Goal: Information Seeking & Learning: Learn about a topic

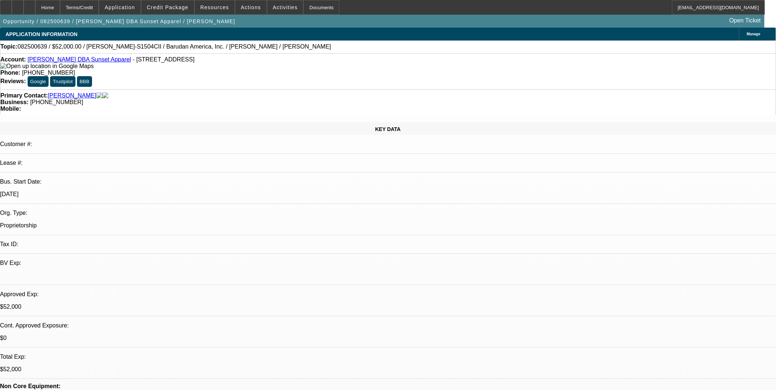
select select "0"
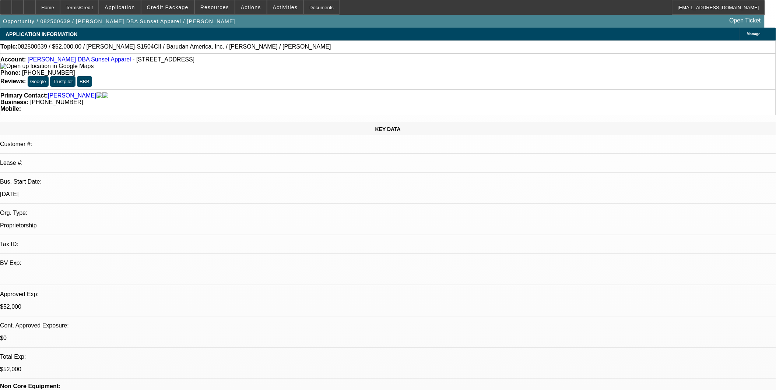
select select "0"
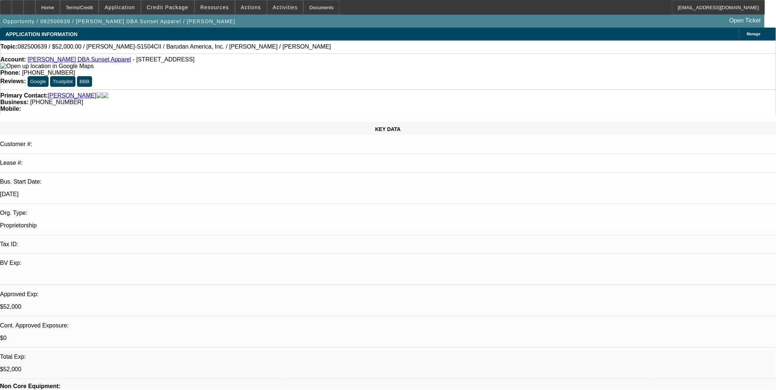
select select "2"
select select "0"
select select "1"
select select "2"
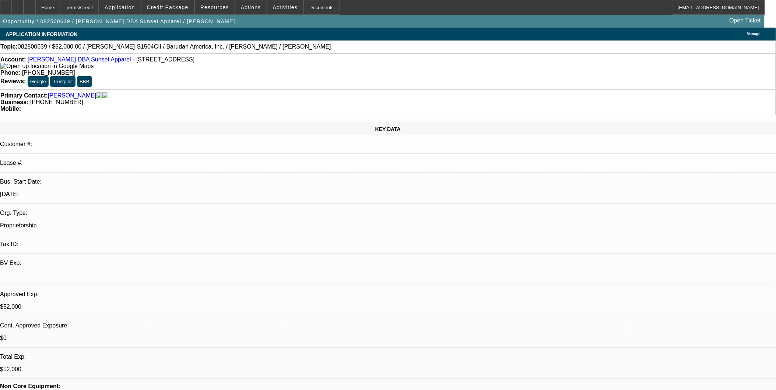
select select "6"
select select "1"
select select "2"
select select "6"
select select "1"
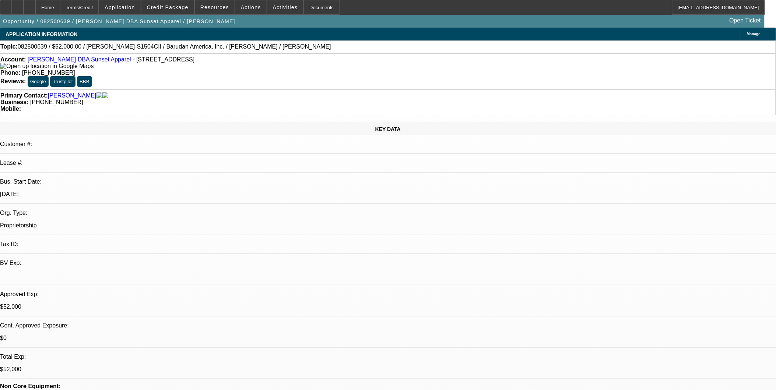
select select "2"
select select "6"
select select "1"
select select "2"
select select "6"
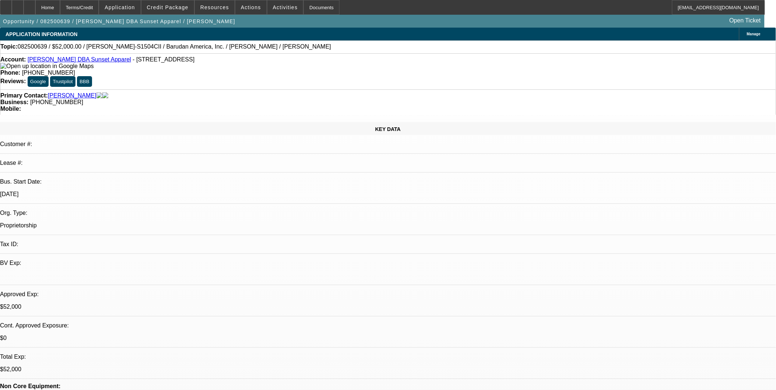
scroll to position [163, 0]
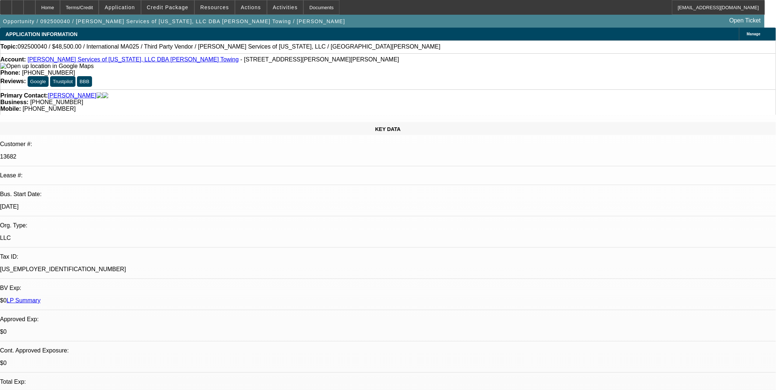
select select "0"
select select "2"
select select "0.1"
select select "0"
select select "2"
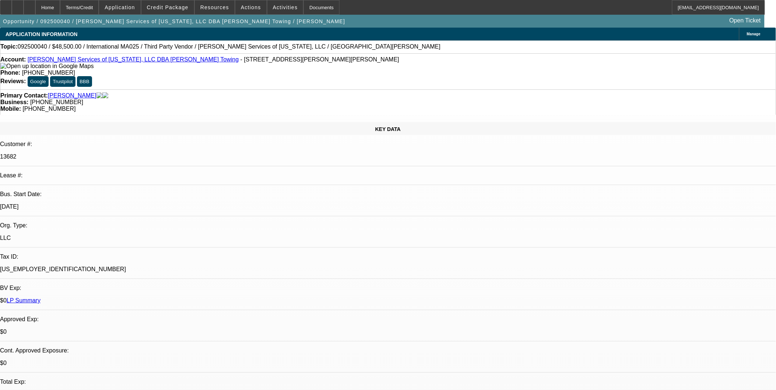
select select "0.1"
select select "0"
select select "2"
select select "0.1"
select select "0"
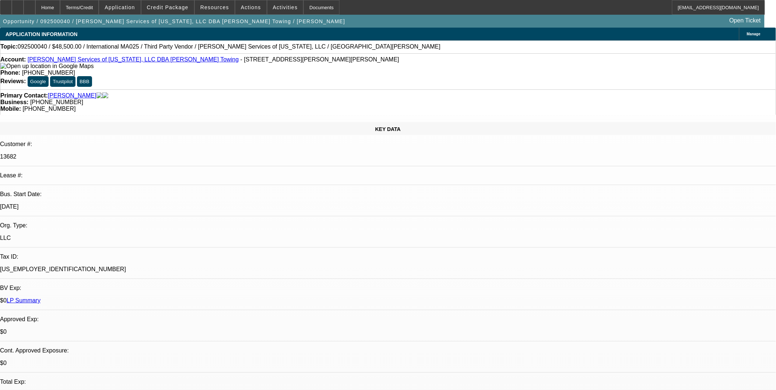
select select "2"
select select "0.1"
select select "1"
select select "2"
select select "4"
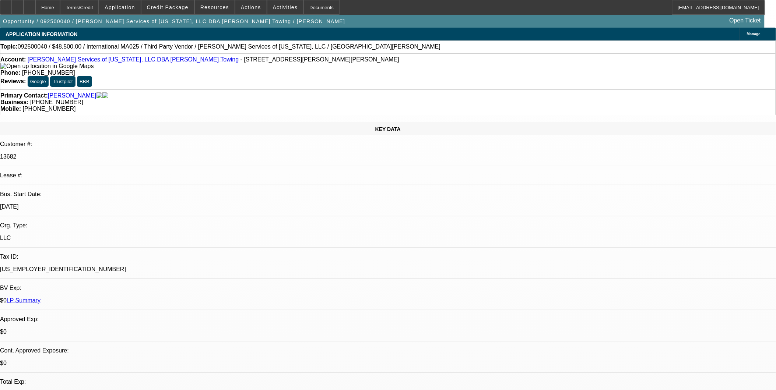
select select "1"
select select "2"
select select "4"
select select "1"
select select "2"
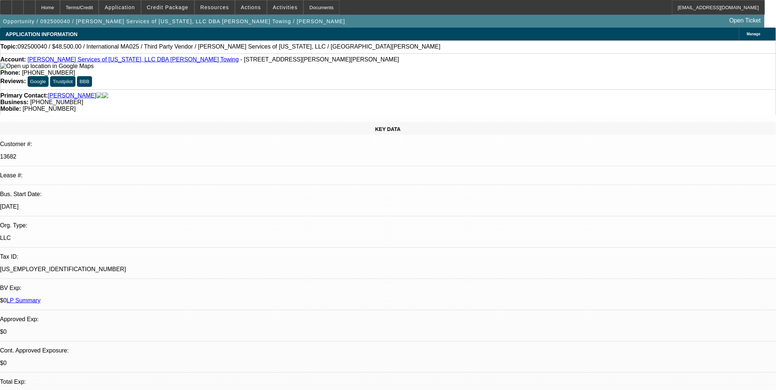
select select "4"
select select "1"
select select "2"
select select "4"
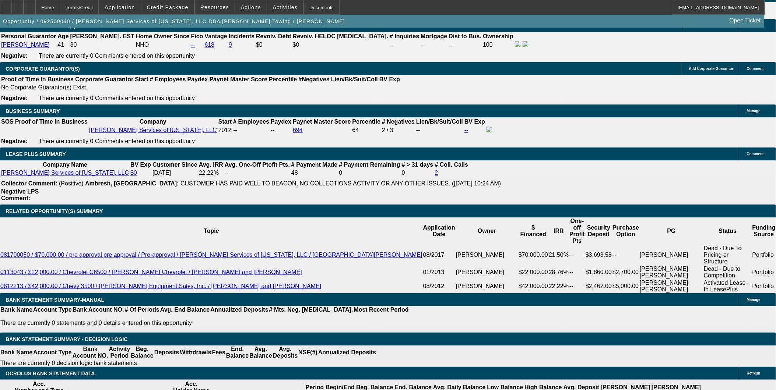
scroll to position [1227, 0]
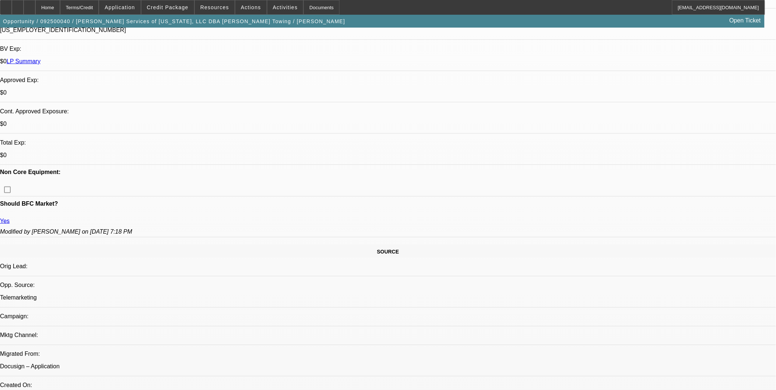
scroll to position [245, 0]
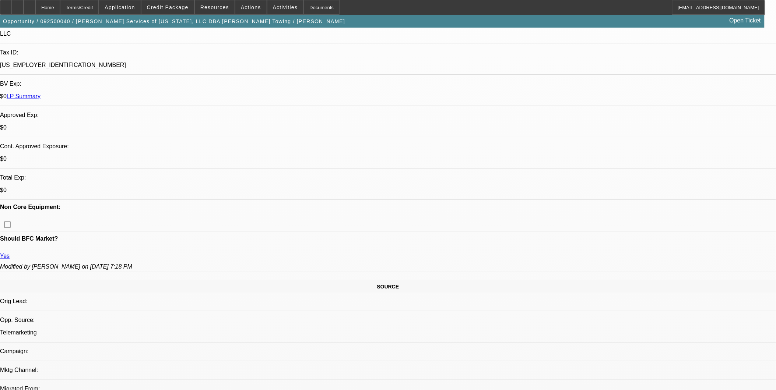
scroll to position [0, 0]
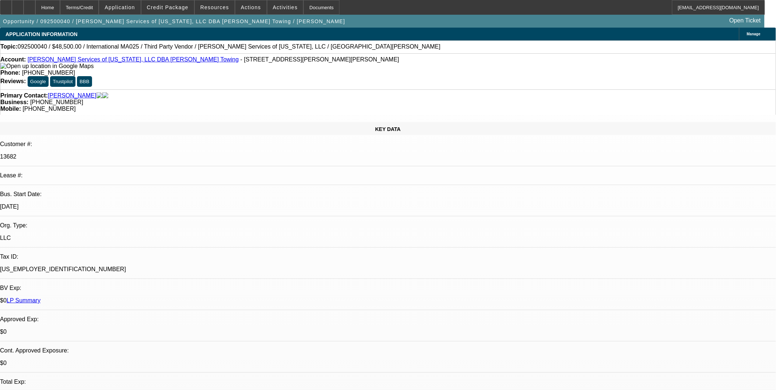
drag, startPoint x: 58, startPoint y: 257, endPoint x: 179, endPoint y: 262, distance: 120.5
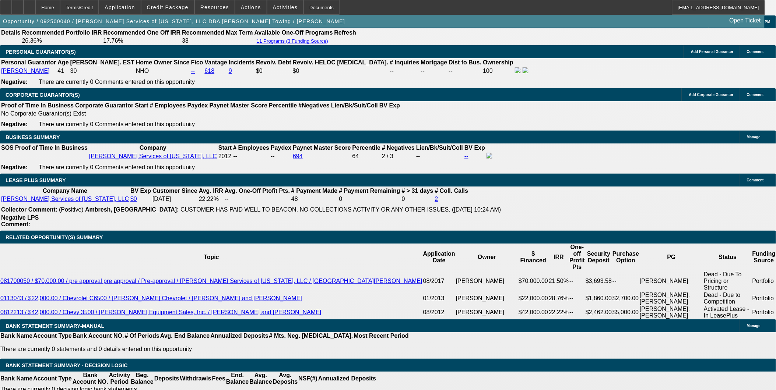
scroll to position [1145, 0]
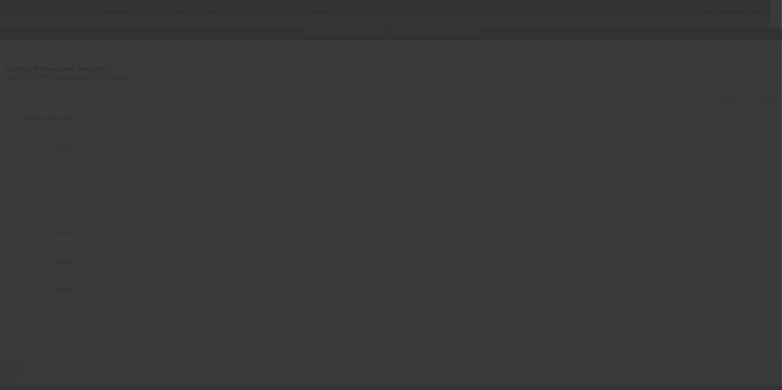
type input "$57,500.00"
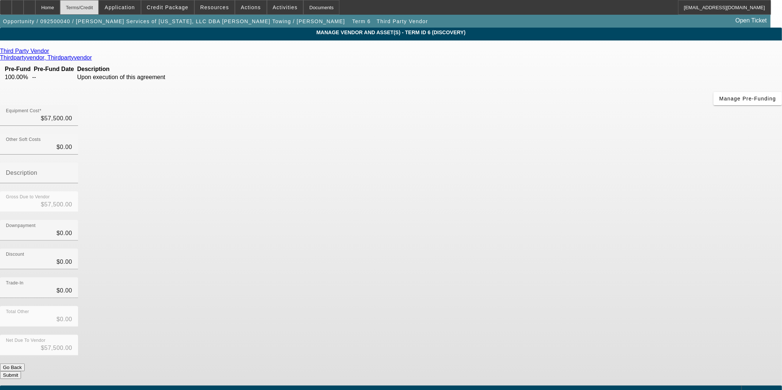
click at [99, 6] on div "Terms/Credit" at bounding box center [79, 7] width 39 height 15
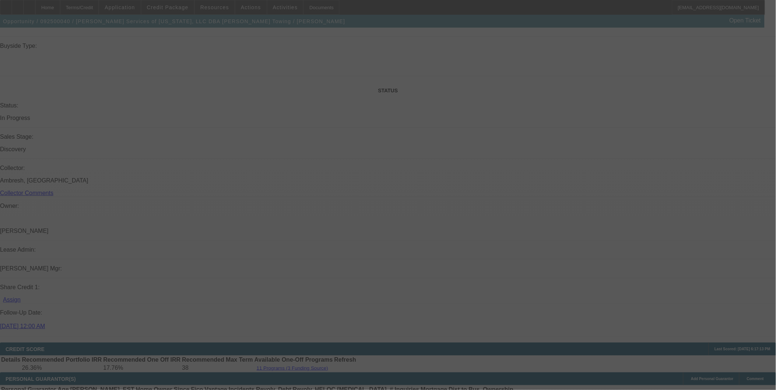
scroll to position [801, 0]
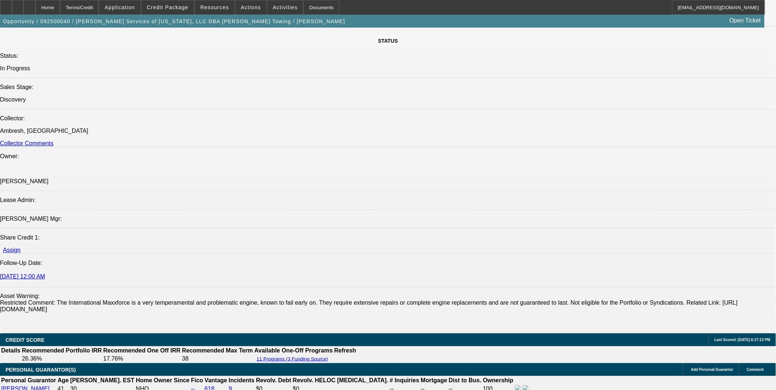
select select "0"
select select "2"
select select "0.1"
select select "4"
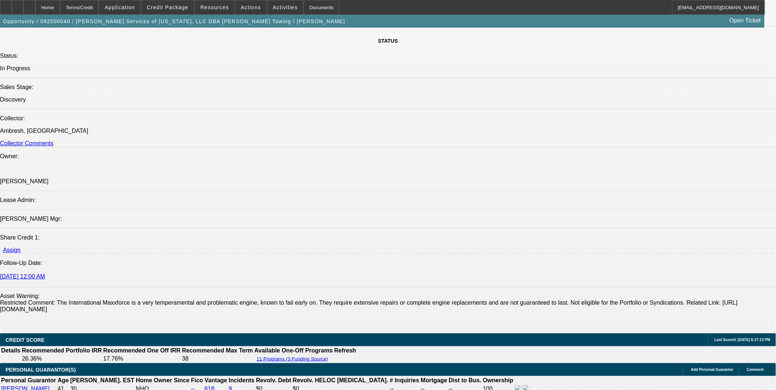
select select "0"
select select "2"
select select "0.1"
select select "4"
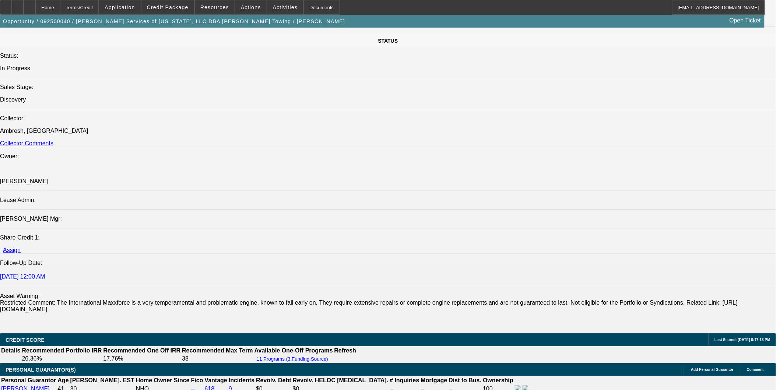
select select "0"
select select "2"
select select "0.1"
select select "4"
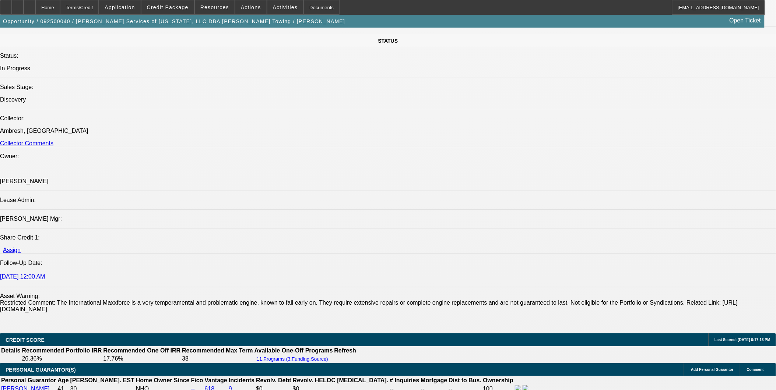
select select "0"
select select "2"
select select "0.1"
select select "4"
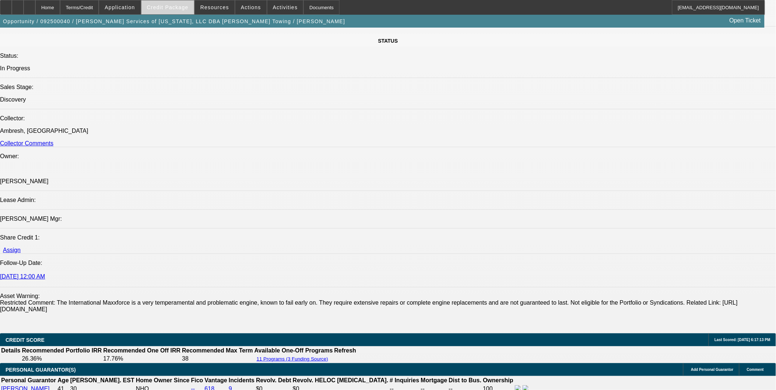
click at [177, 9] on span "Credit Package" at bounding box center [168, 7] width 42 height 6
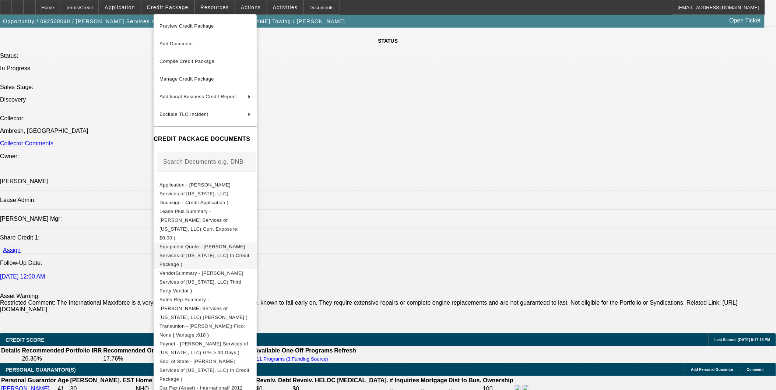
click at [202, 244] on span "Equipment Quote - Macedo Services of Texas, LLC( In Credit Package )" at bounding box center [204, 255] width 90 height 23
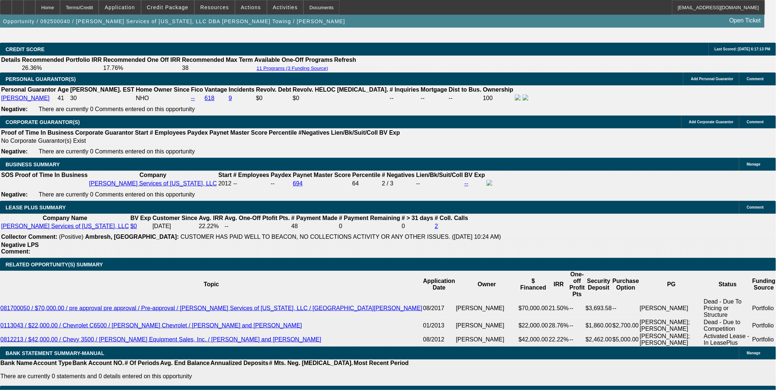
scroll to position [1047, 0]
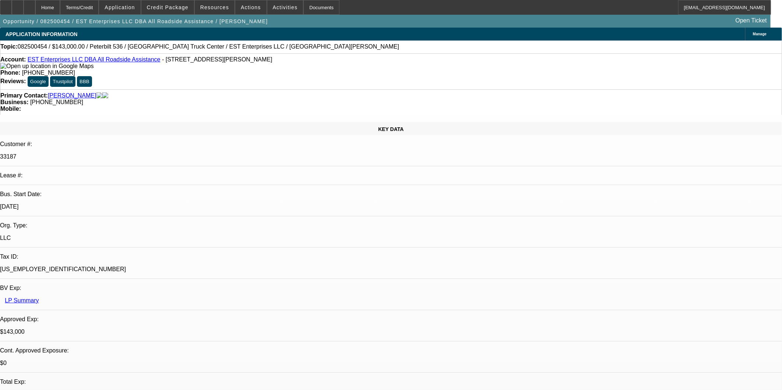
select select "0"
select select "2"
select select "0"
select select "6"
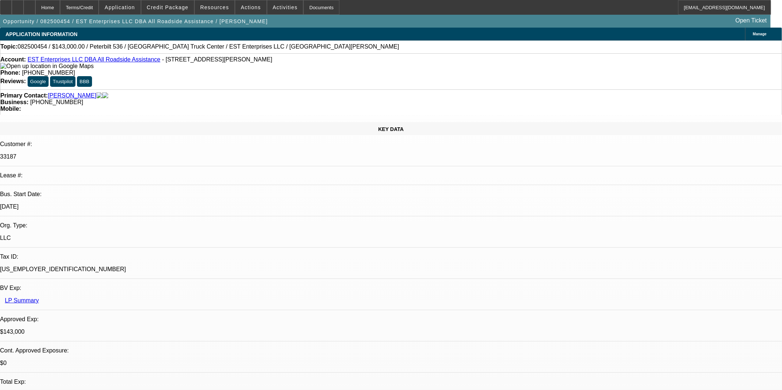
select select "0"
select select "2"
select select "0"
select select "6"
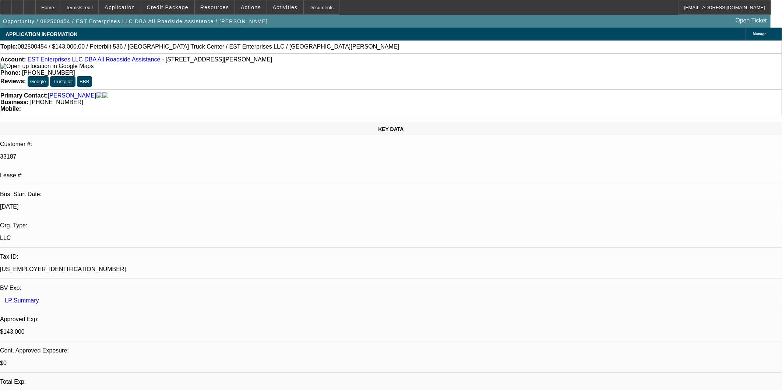
select select "0"
select select "2"
select select "0"
select select "6"
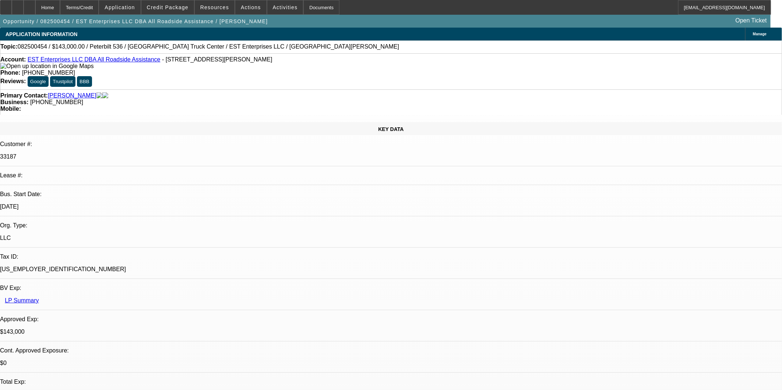
select select "0"
select select "2"
select select "0.1"
select select "4"
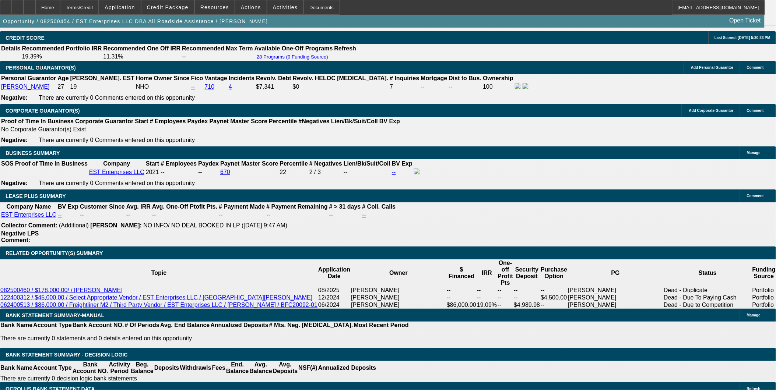
scroll to position [1022, 0]
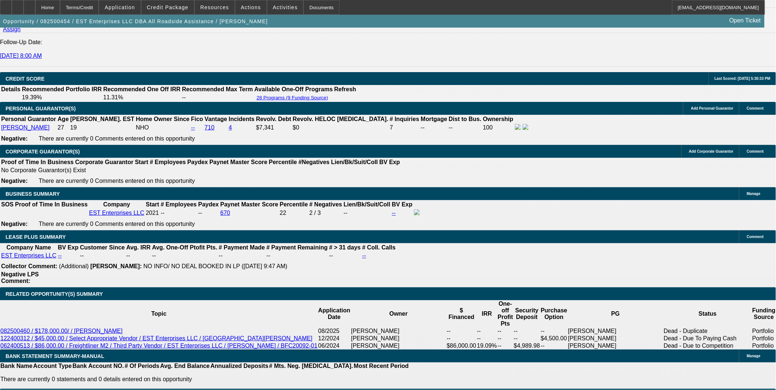
select select "0.1"
select select "2"
select select "0.1"
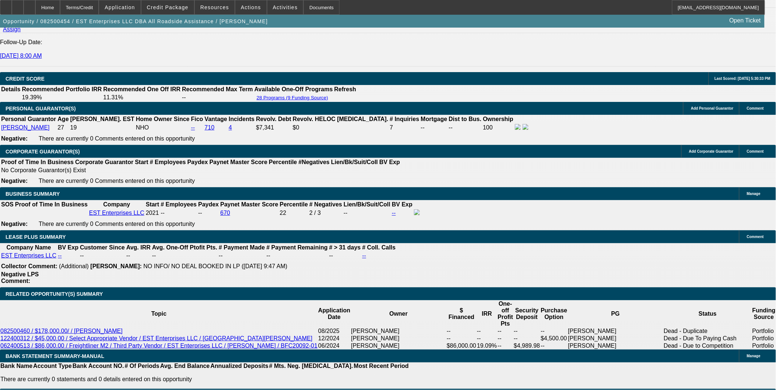
select select "4"
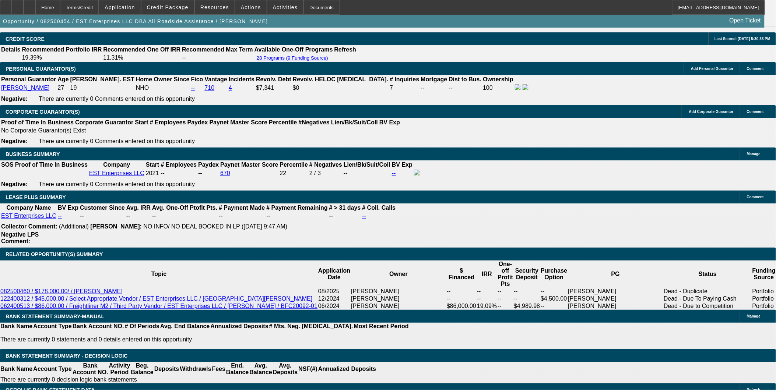
scroll to position [1104, 0]
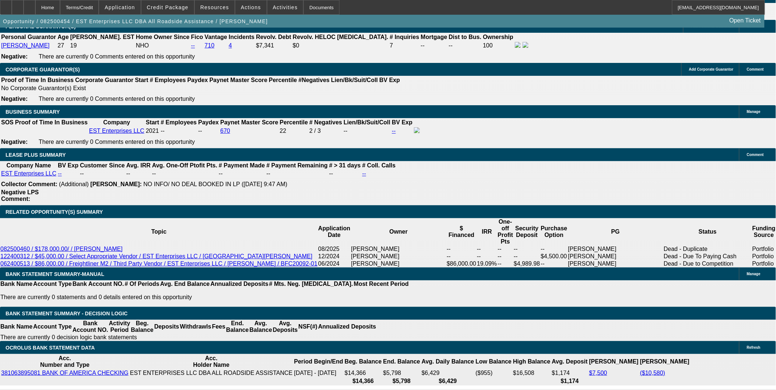
select select "0"
select select "2"
select select "0"
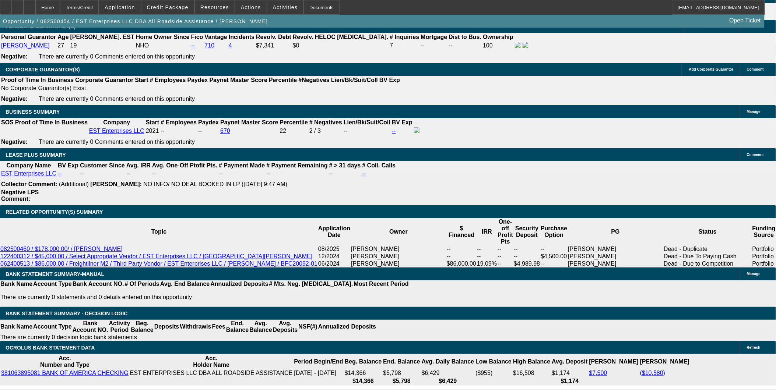
select select "6"
select select "0"
select select "2"
select select "0"
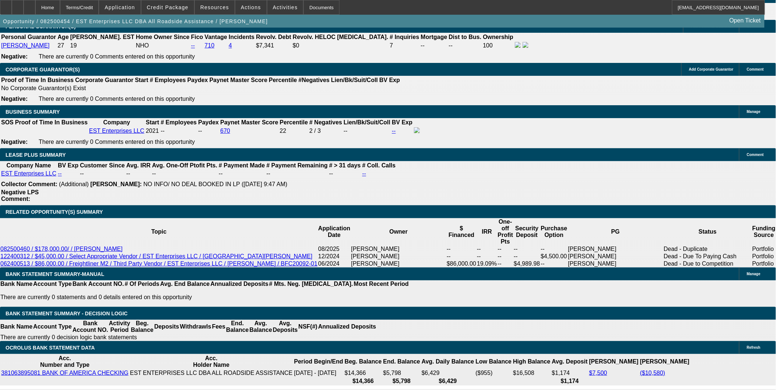
select select "6"
select select "0"
select select "2"
select select "0"
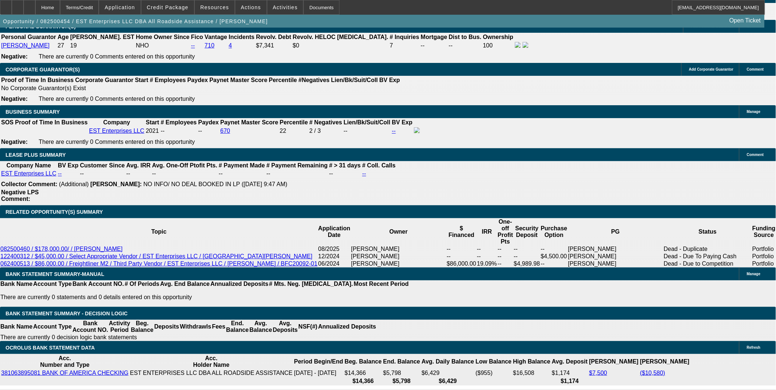
select select "6"
select select "0"
select select "2"
select select "0.1"
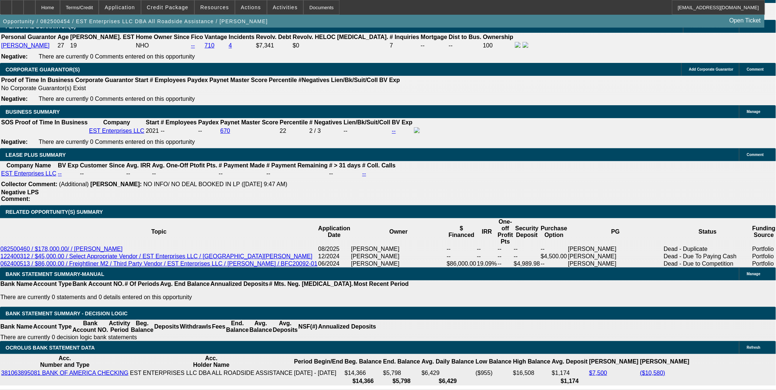
select select "4"
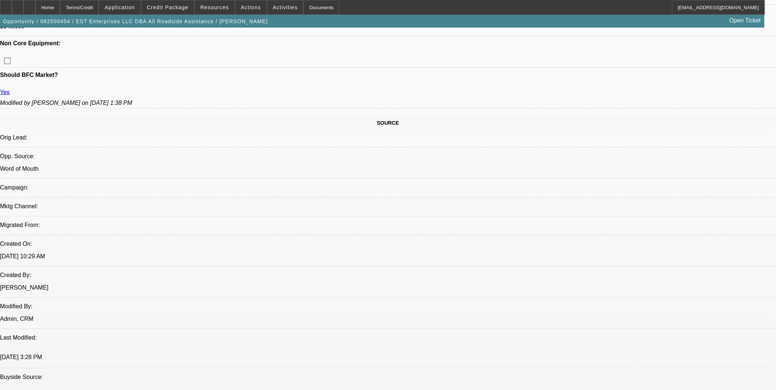
scroll to position [327, 0]
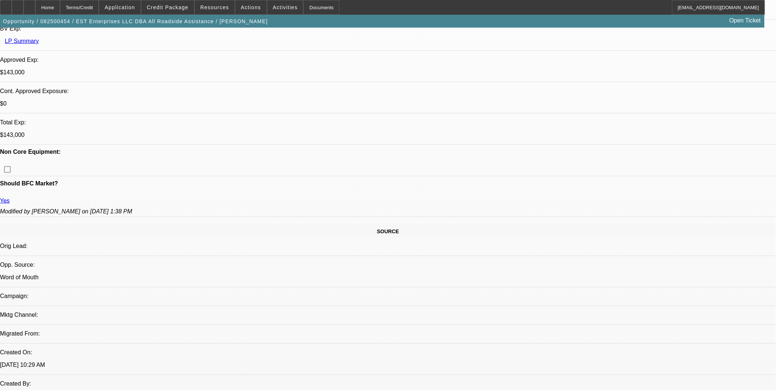
scroll to position [245, 0]
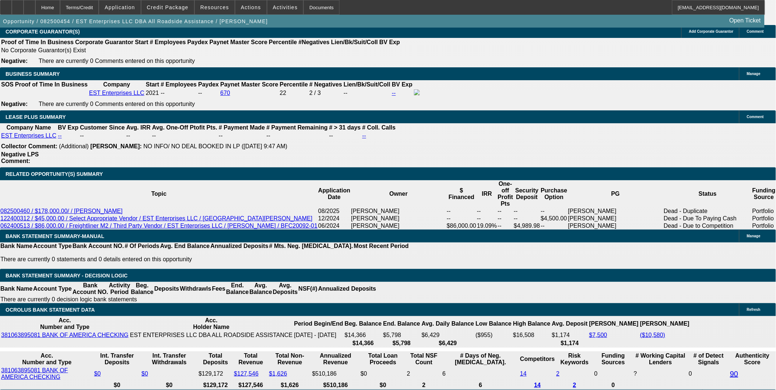
scroll to position [1145, 0]
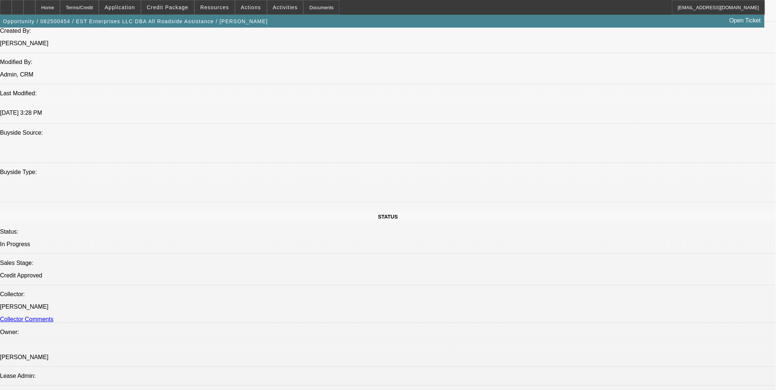
scroll to position [532, 0]
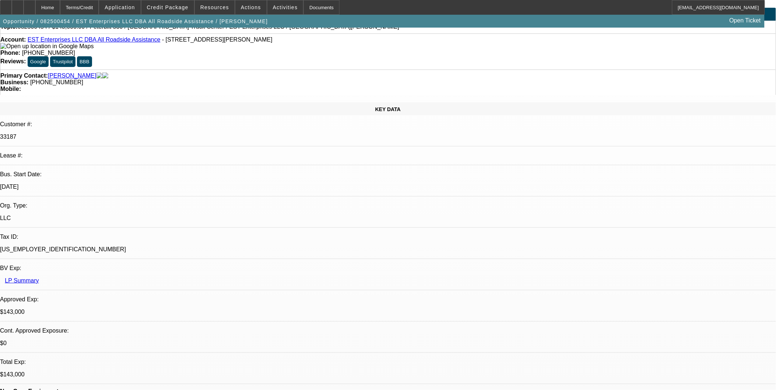
scroll to position [0, 0]
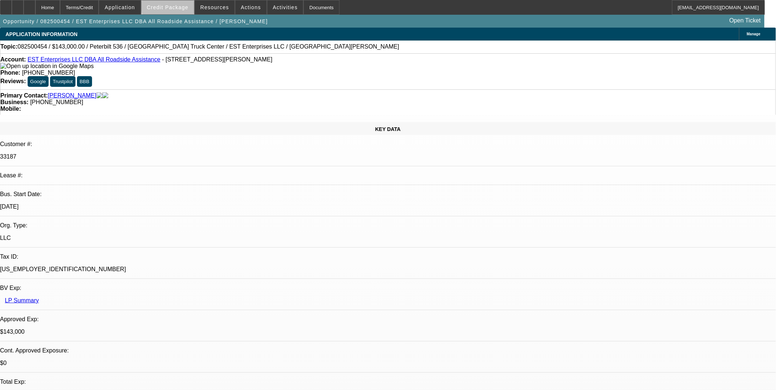
click at [184, 5] on span "Credit Package" at bounding box center [168, 7] width 42 height 6
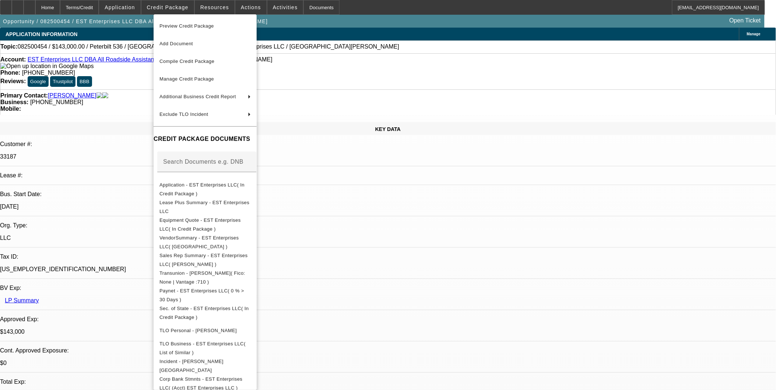
click at [98, 230] on div at bounding box center [388, 195] width 776 height 390
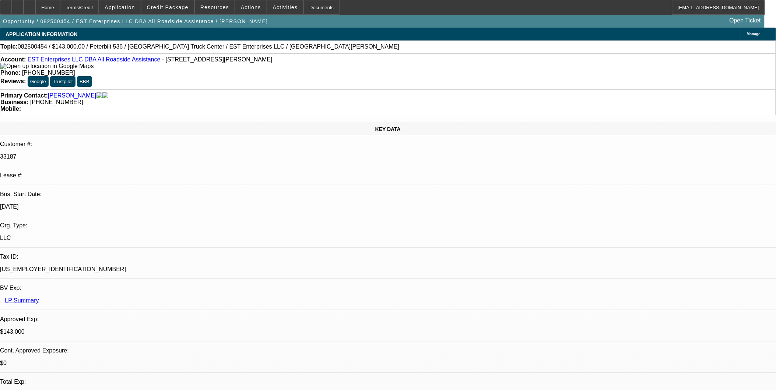
scroll to position [204, 0]
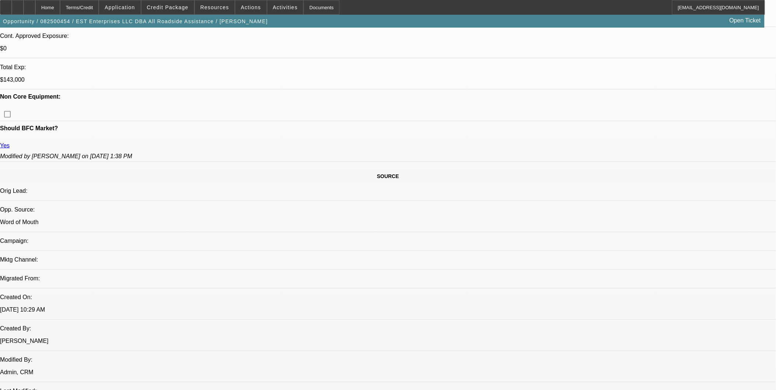
scroll to position [450, 0]
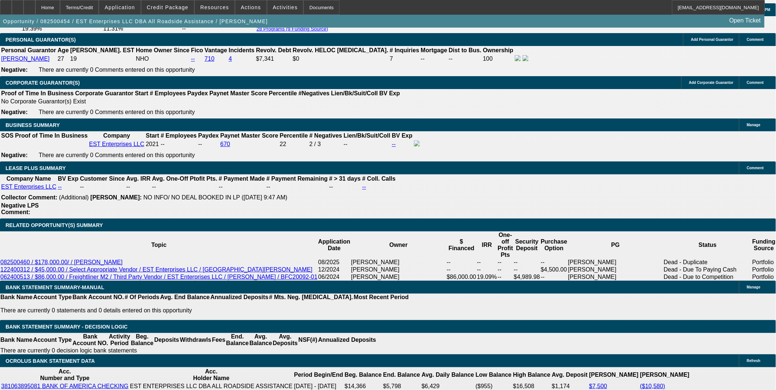
scroll to position [1145, 0]
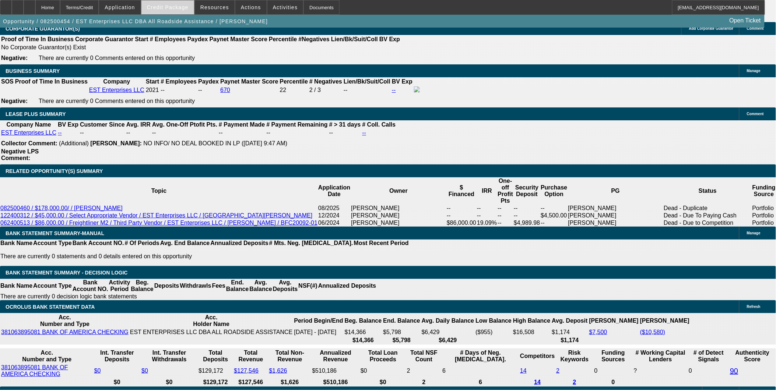
click at [187, 6] on span "Credit Package" at bounding box center [168, 7] width 42 height 6
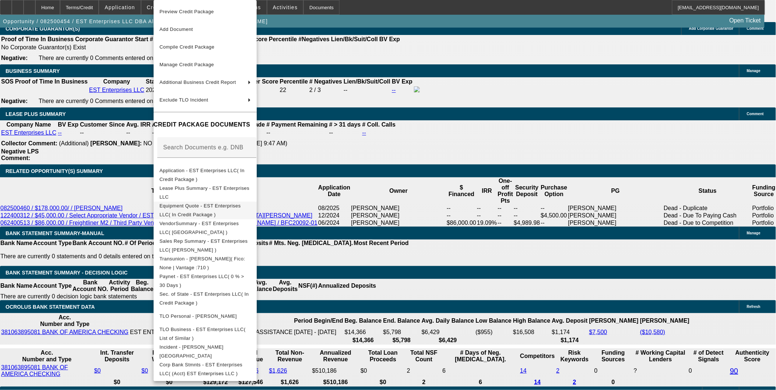
click at [223, 205] on span "Equipment Quote - EST Enterprises LLC( In Credit Package )" at bounding box center [199, 210] width 81 height 14
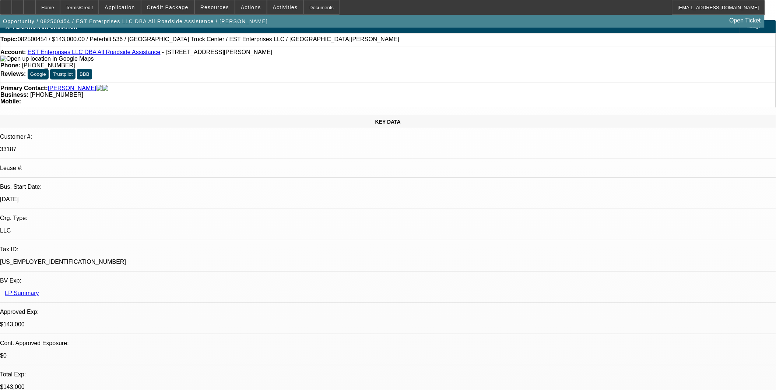
scroll to position [0, 0]
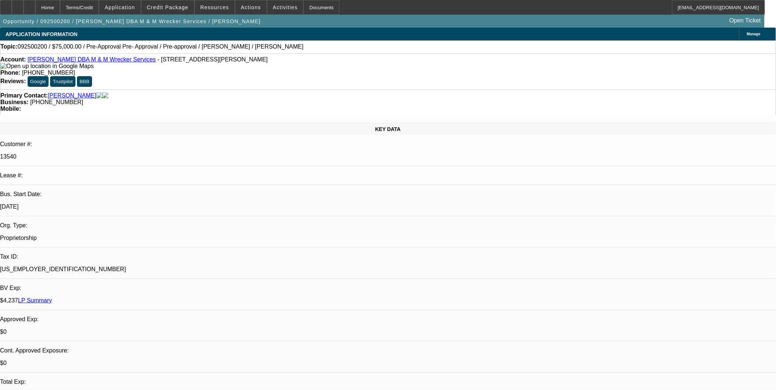
select select "0"
select select "2"
select select "0.1"
select select "0"
select select "2"
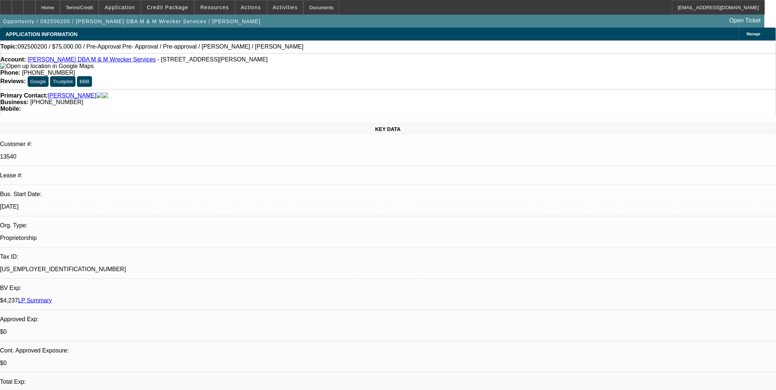
select select "0.1"
select select "0"
select select "2"
select select "0.1"
select select "1"
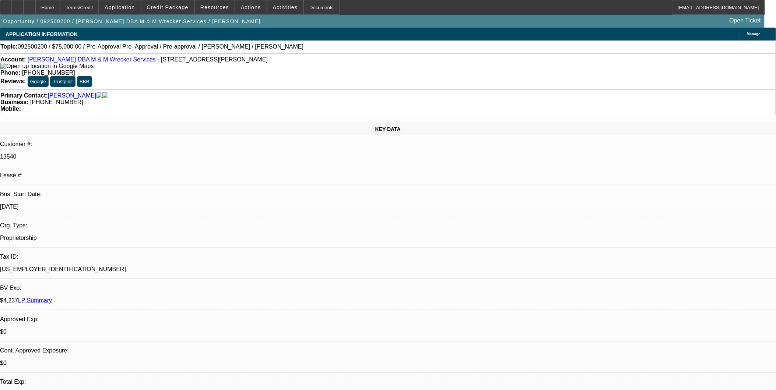
select select "2"
select select "4"
select select "1"
select select "2"
select select "4"
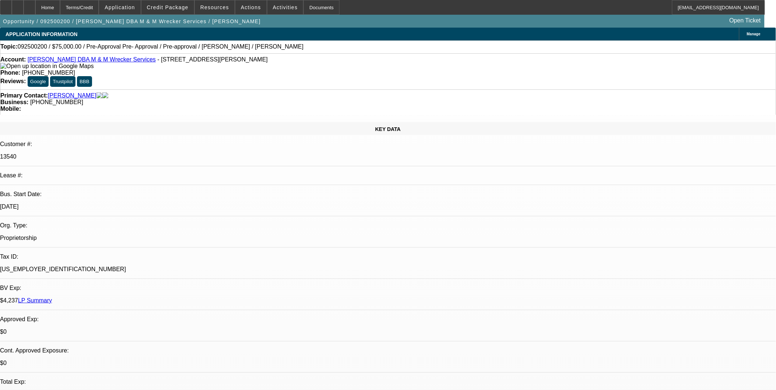
select select "1"
select select "2"
select select "4"
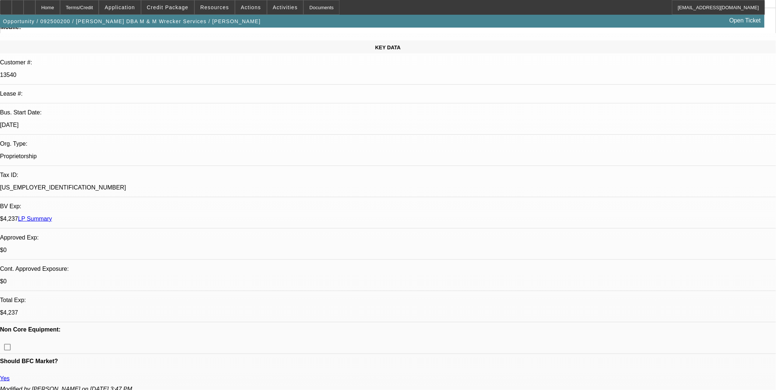
scroll to position [123, 0]
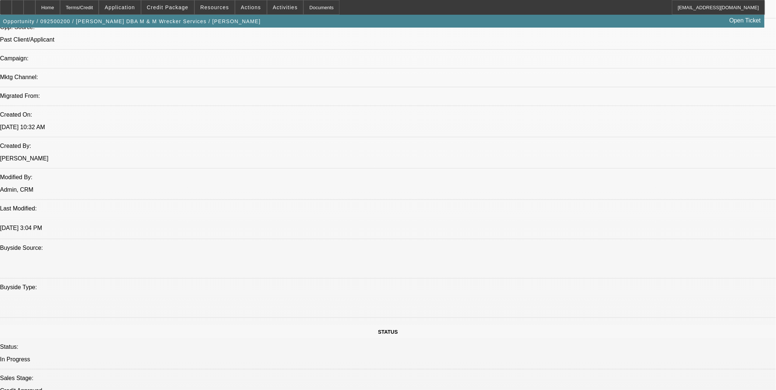
scroll to position [450, 0]
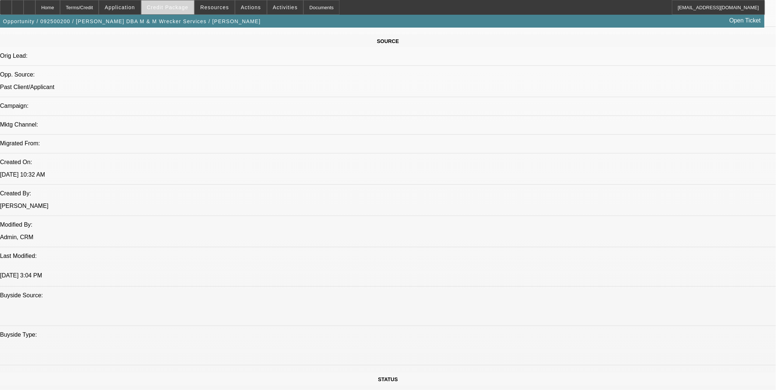
click at [179, 10] on span at bounding box center [167, 8] width 53 height 18
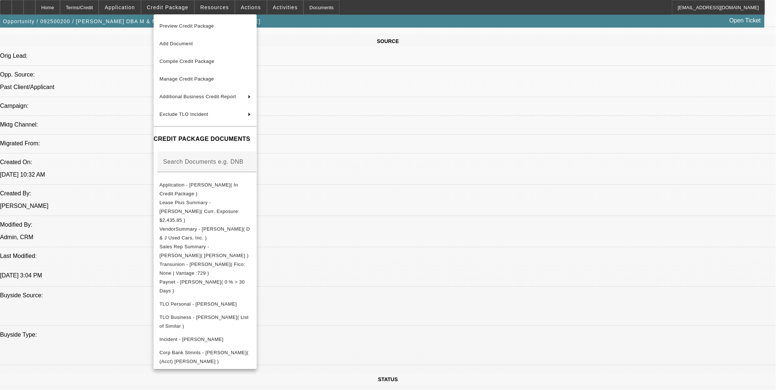
click at [387, 223] on div at bounding box center [388, 195] width 776 height 390
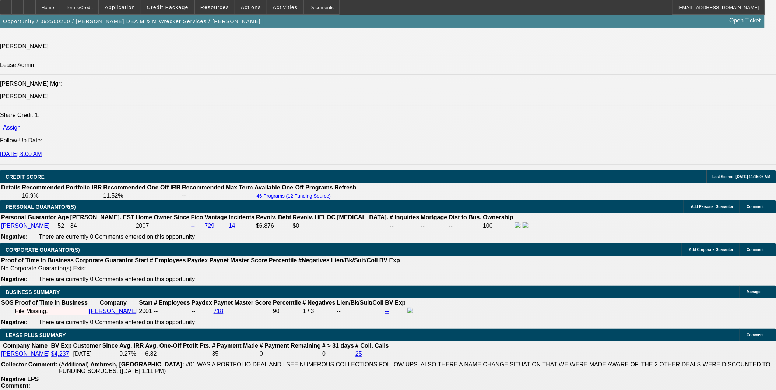
scroll to position [1104, 0]
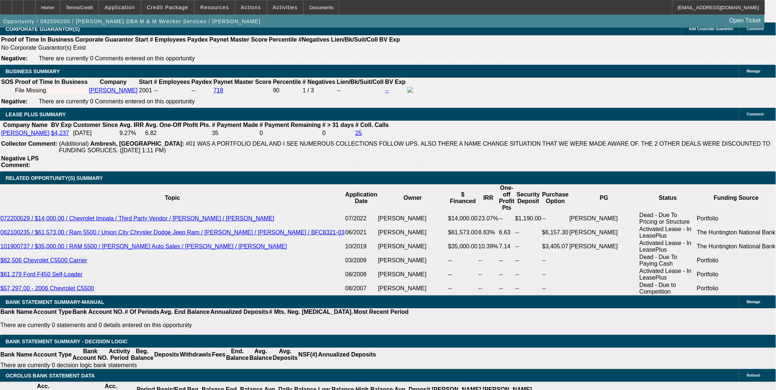
scroll to position [1145, 0]
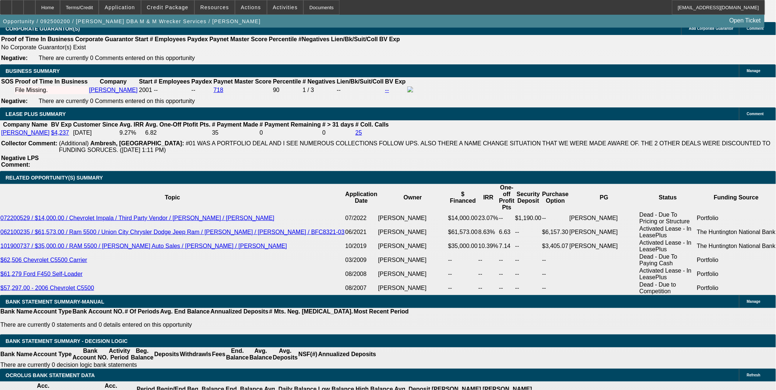
click at [179, 8] on span "Credit Package" at bounding box center [168, 7] width 42 height 6
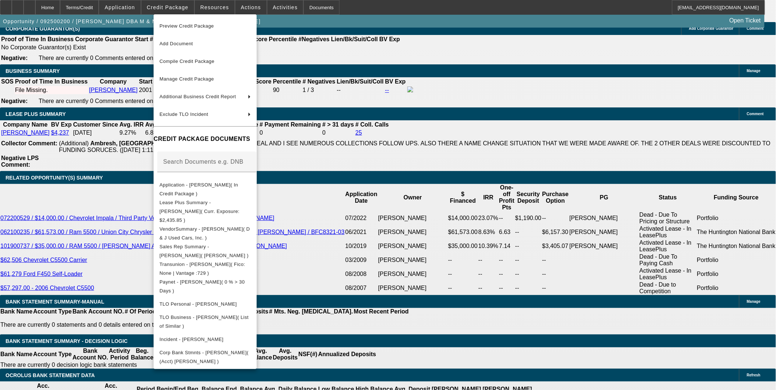
click at [396, 180] on div at bounding box center [388, 195] width 776 height 390
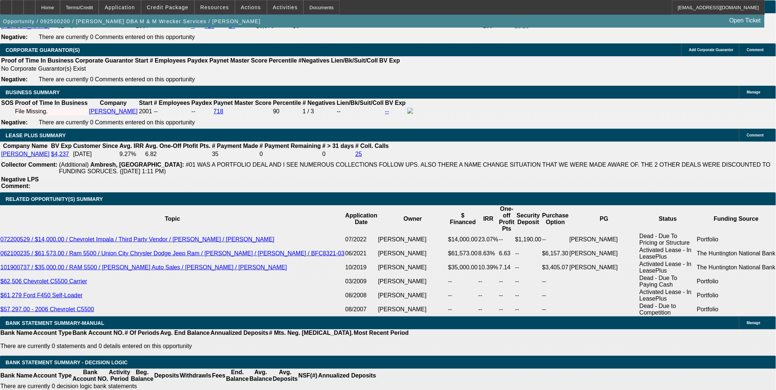
scroll to position [1063, 0]
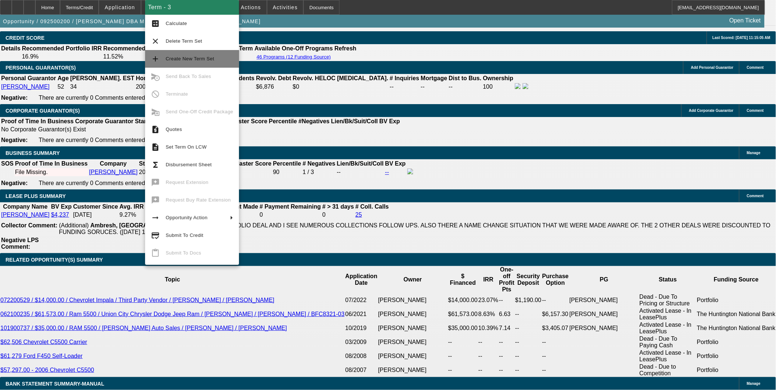
click at [196, 54] on span "Create New Term Set" at bounding box center [199, 58] width 67 height 9
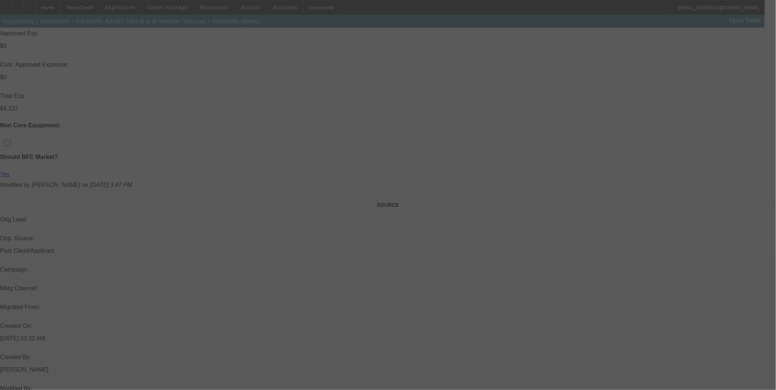
scroll to position [572, 0]
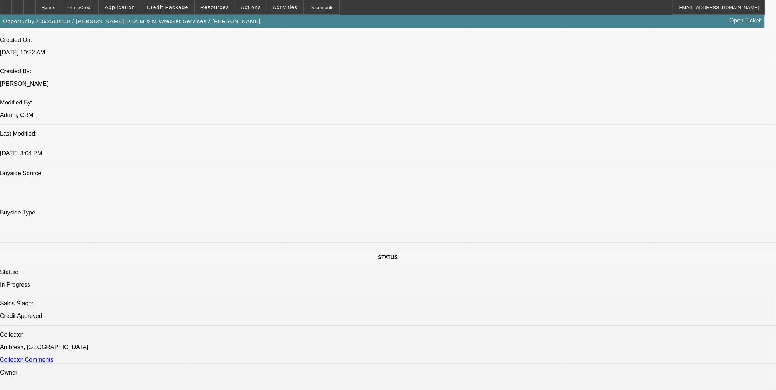
select select "0"
select select "2"
select select "0.1"
select select "0"
select select "2"
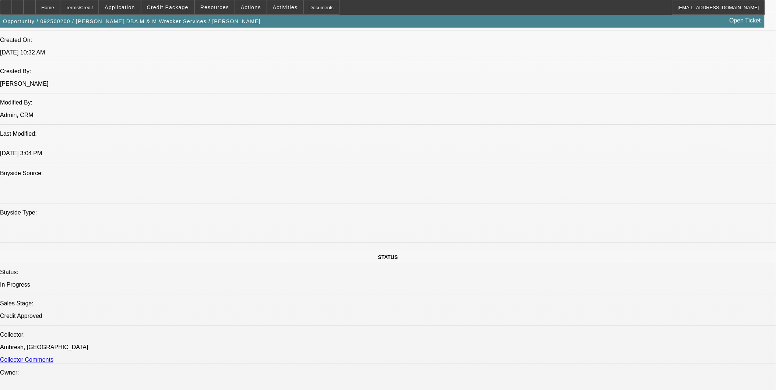
select select "0.1"
select select "0"
select select "2"
select select "0.1"
select select "0"
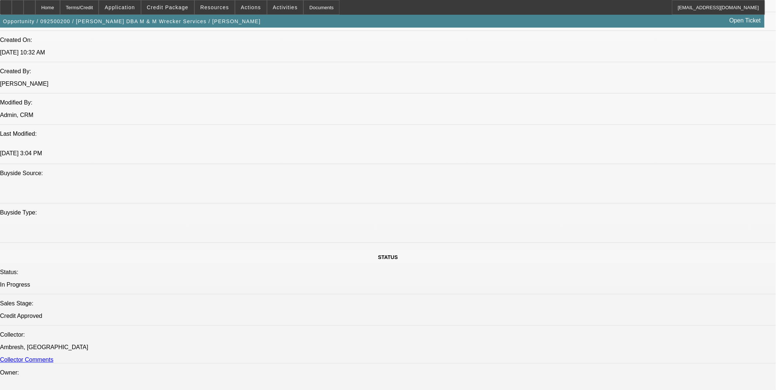
select select "2"
select select "0.1"
select select "1"
select select "2"
select select "4"
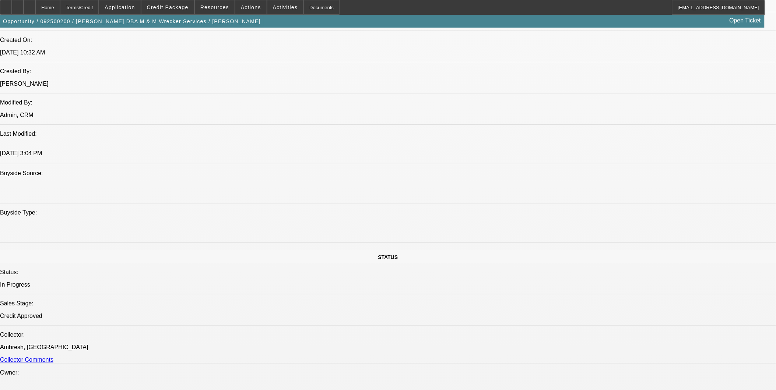
select select "1"
select select "2"
select select "4"
select select "1"
select select "2"
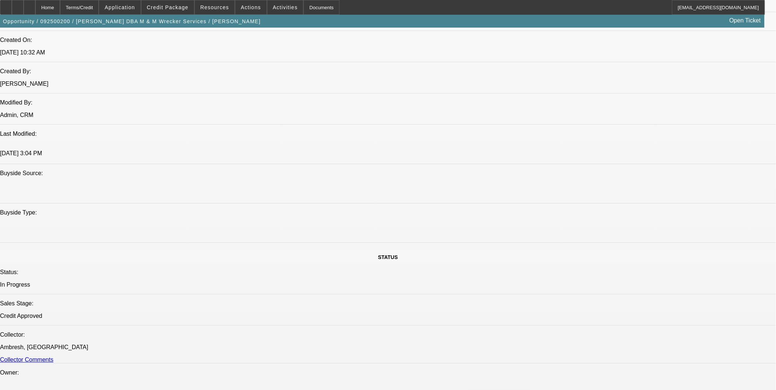
select select "4"
select select "1"
select select "2"
select select "4"
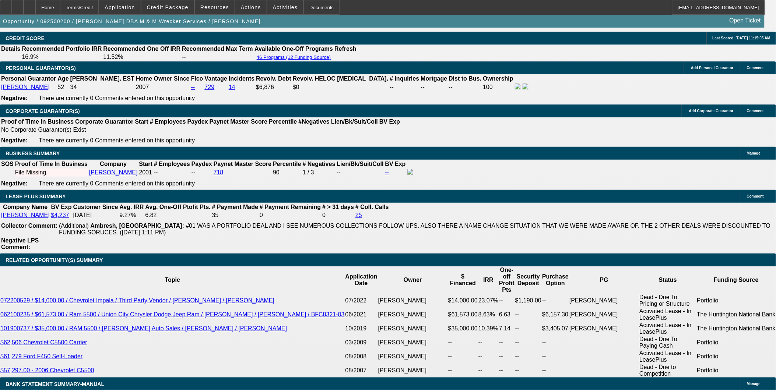
scroll to position [1063, 0]
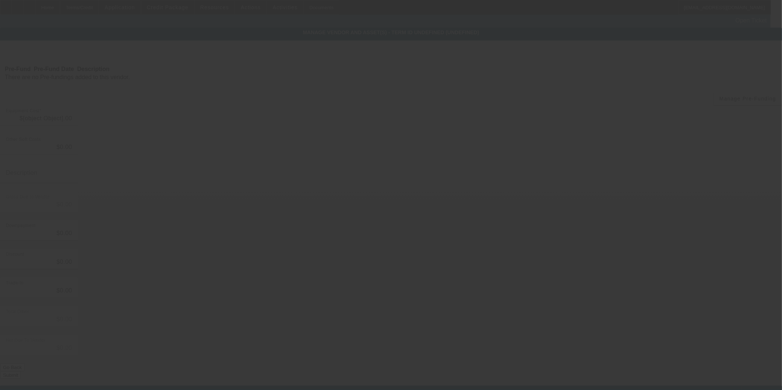
type input "$75,000.00"
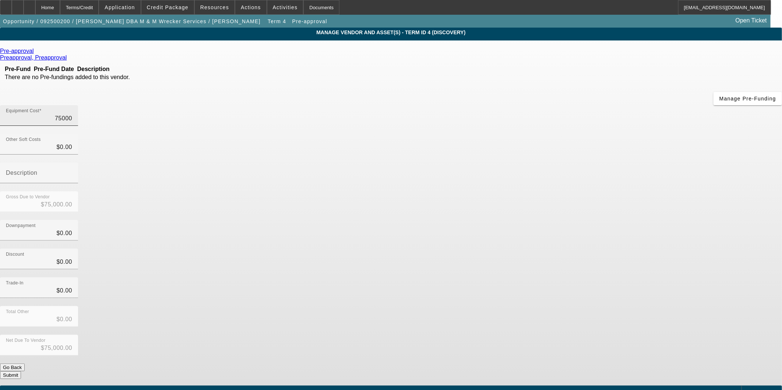
click at [72, 114] on input "75000" at bounding box center [39, 118] width 66 height 9
type input "3"
type input "$3.00"
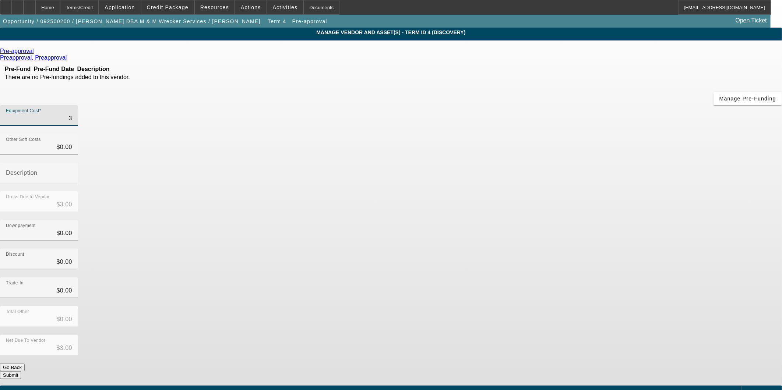
type input "38"
type input "$38.00"
type input "380"
type input "$380.00"
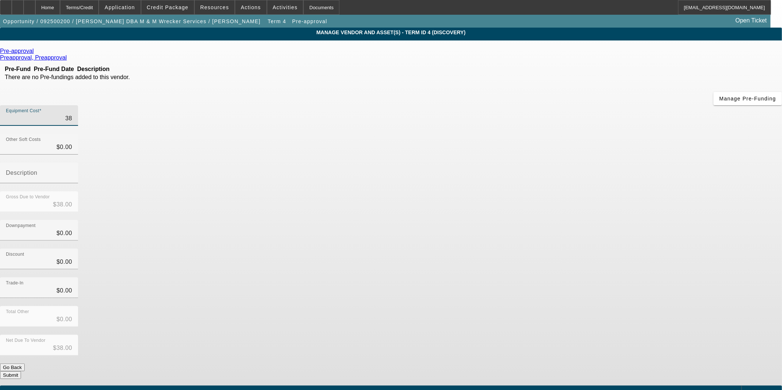
type input "$380.00"
type input "3800"
type input "$3,800.00"
type input "38000"
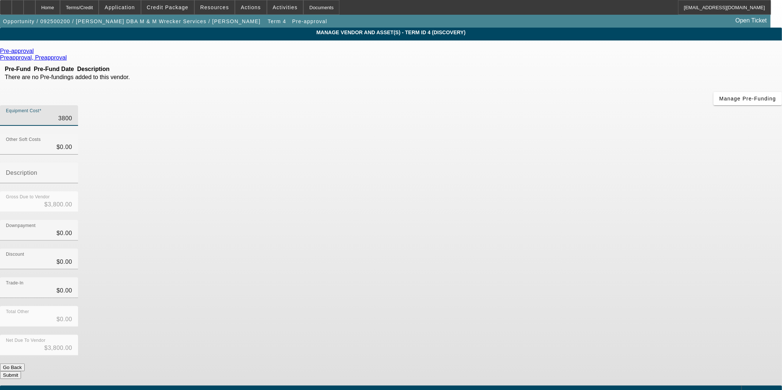
type input "$38,000.00"
click at [580, 220] on div "Downpayment $0.00" at bounding box center [391, 234] width 782 height 29
click at [21, 371] on button "Submit" at bounding box center [10, 375] width 21 height 8
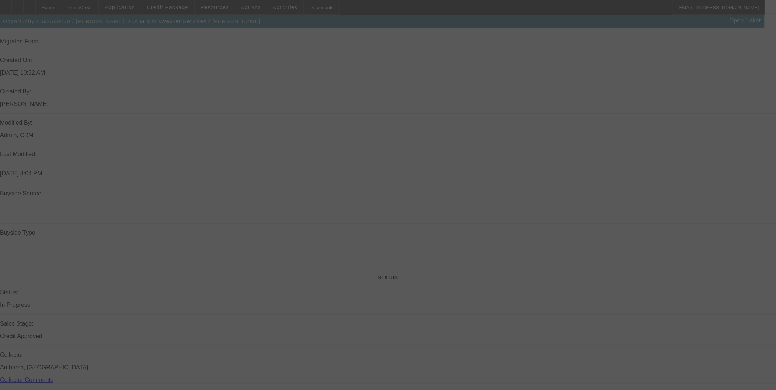
scroll to position [838, 0]
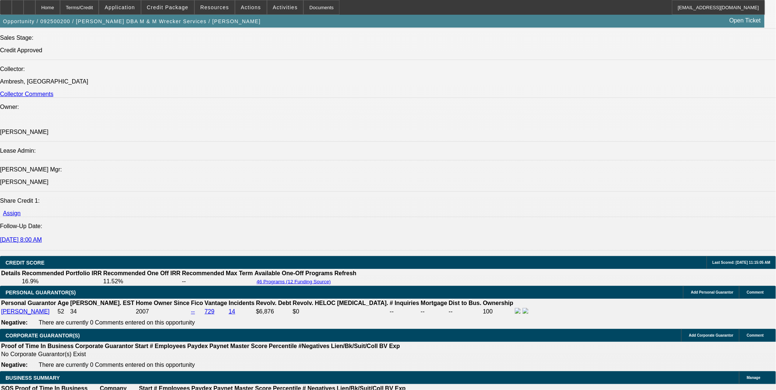
select select "0"
select select "2"
select select "0.1"
select select "4"
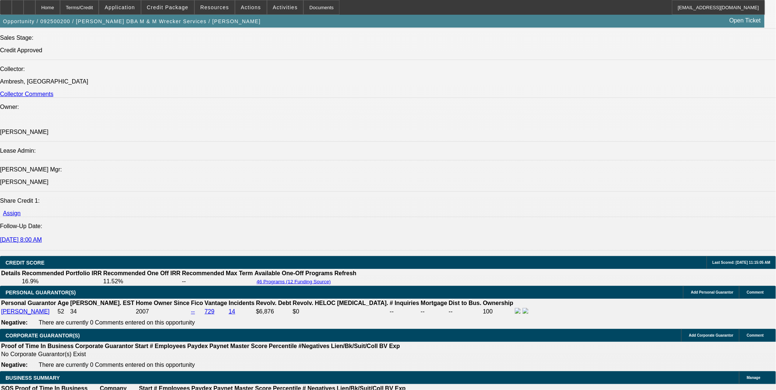
select select "0"
select select "2"
select select "0.1"
select select "4"
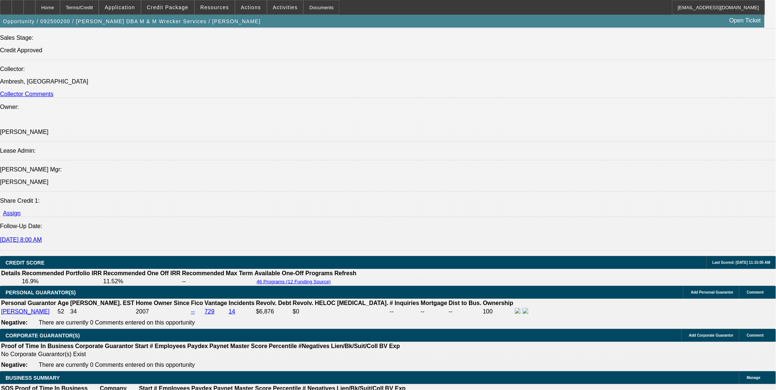
select select "0"
select select "2"
select select "0.1"
select select "4"
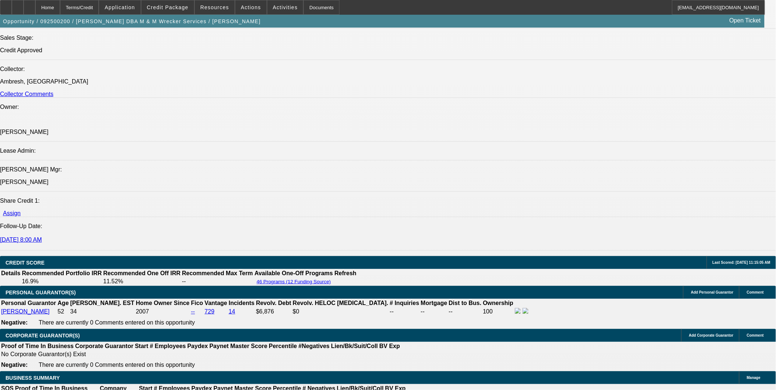
select select "0"
select select "2"
select select "0.1"
select select "4"
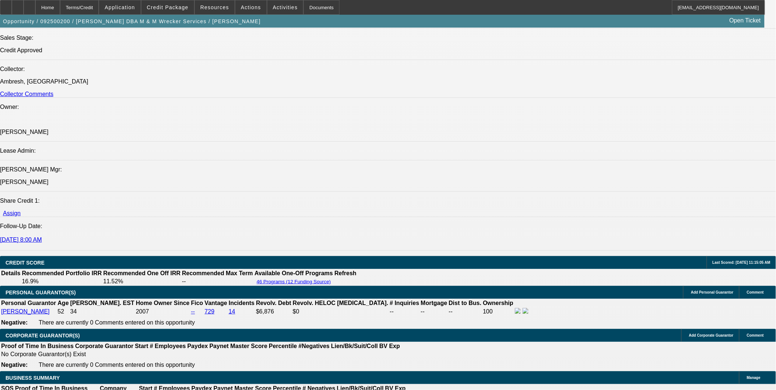
scroll to position [1043, 0]
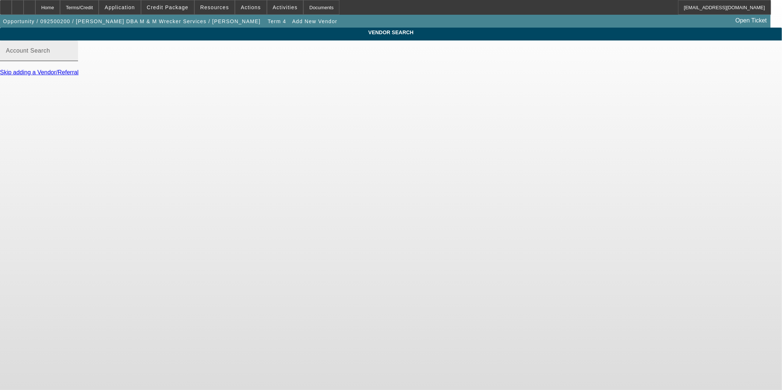
click at [50, 54] on mat-label "Account Search" at bounding box center [28, 50] width 44 height 6
click at [72, 57] on input "Account Search" at bounding box center [39, 53] width 66 height 9
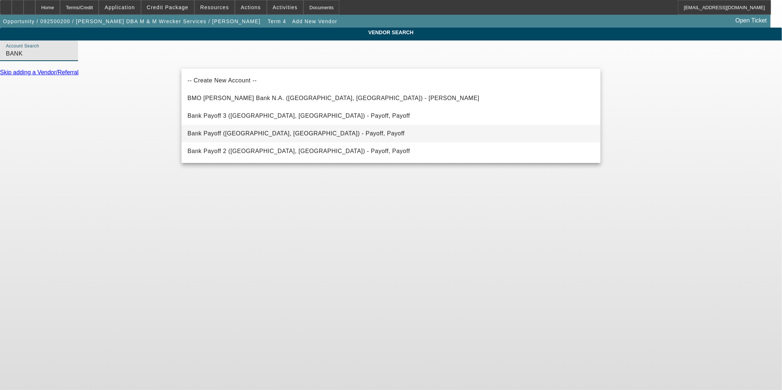
click at [298, 133] on mat-option "Bank Payoff (Northbrook, IL) - Payoff, Payoff" at bounding box center [390, 134] width 419 height 18
type input "Bank Payoff (Northbrook, IL) - Payoff, Payoff"
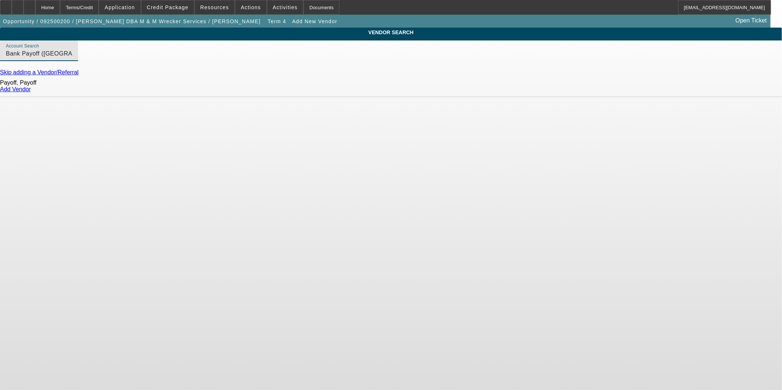
click at [31, 92] on link "Add Vendor" at bounding box center [15, 89] width 31 height 6
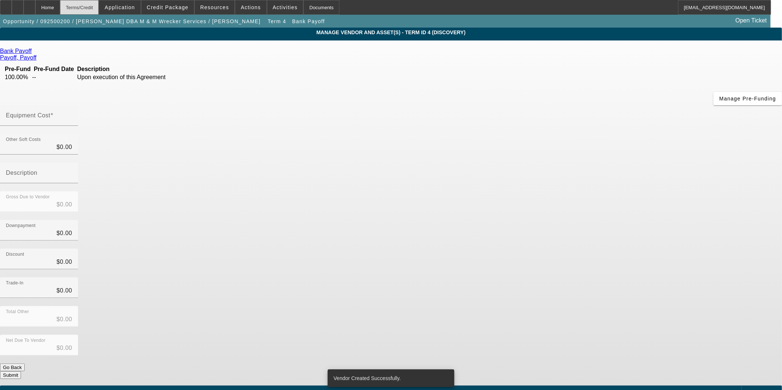
click at [99, 8] on div "Terms/Credit" at bounding box center [79, 7] width 39 height 15
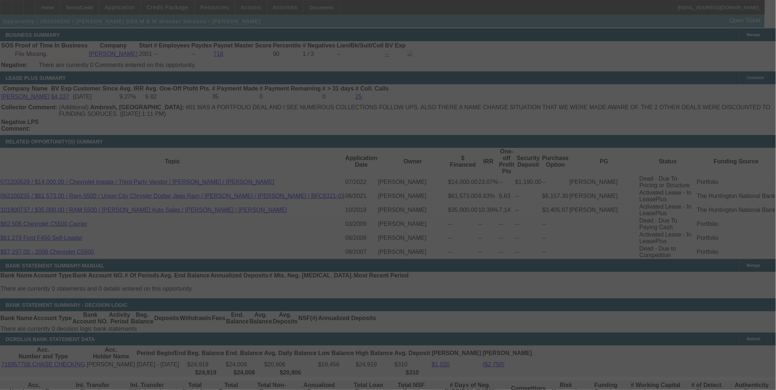
scroll to position [1142, 0]
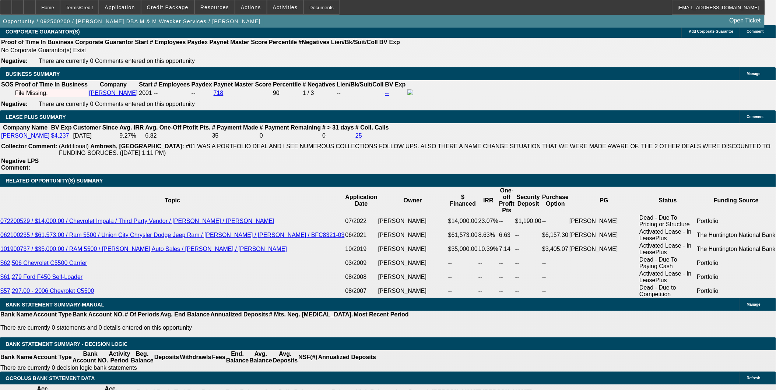
select select "0"
select select "2"
select select "0.1"
select select "4"
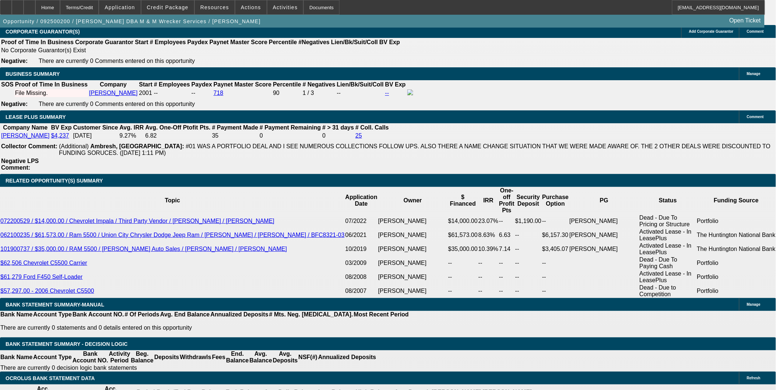
select select "0"
select select "2"
select select "0.1"
select select "4"
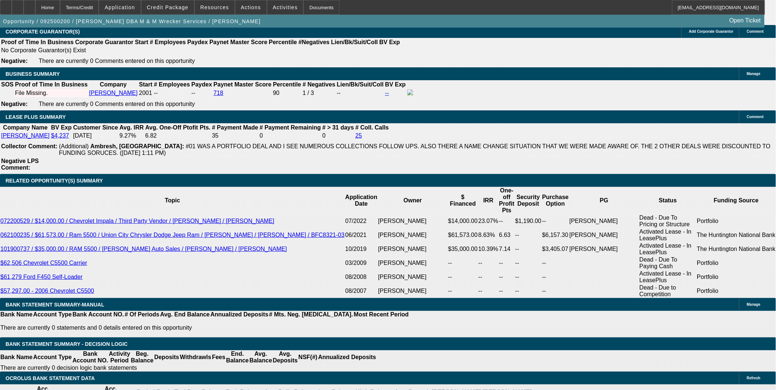
select select "0"
select select "2"
select select "0.1"
select select "4"
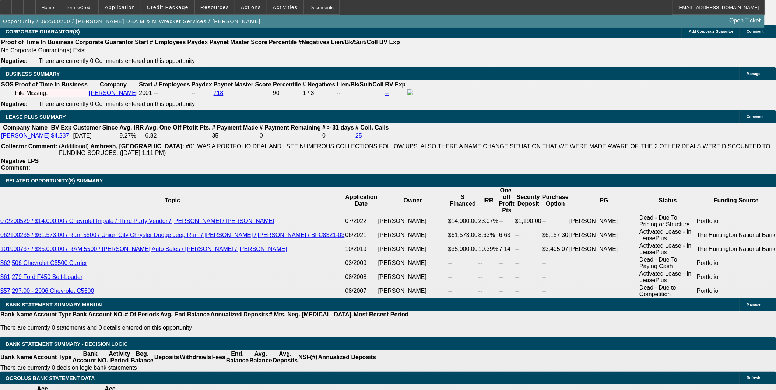
select select "0"
select select "2"
select select "0.1"
select select "4"
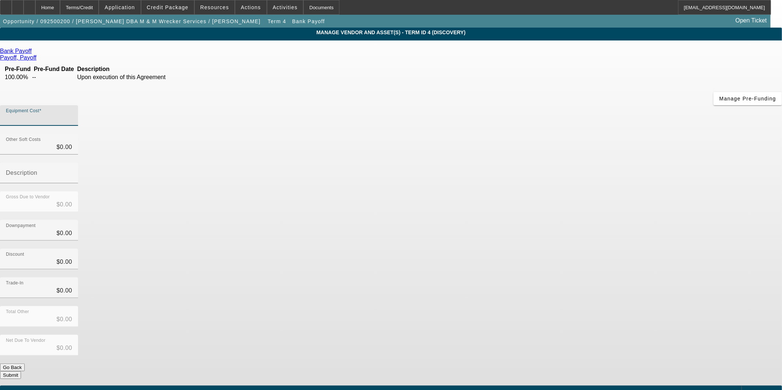
click at [72, 114] on input "Equipment Cost" at bounding box center [39, 118] width 66 height 9
type input "1"
type input "$1.00"
type input "16"
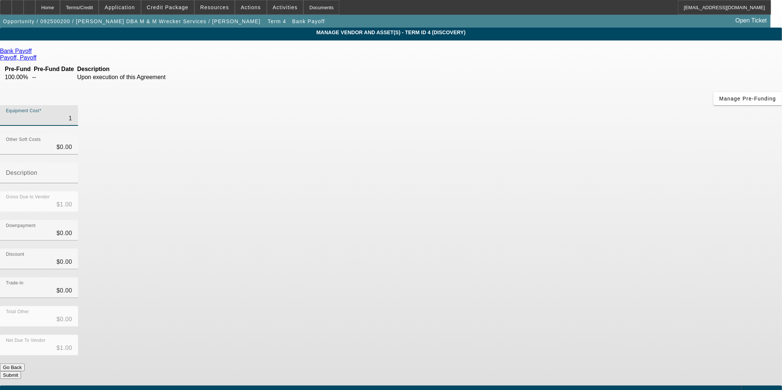
type input "$16.00"
type input "167"
type input "$167.00"
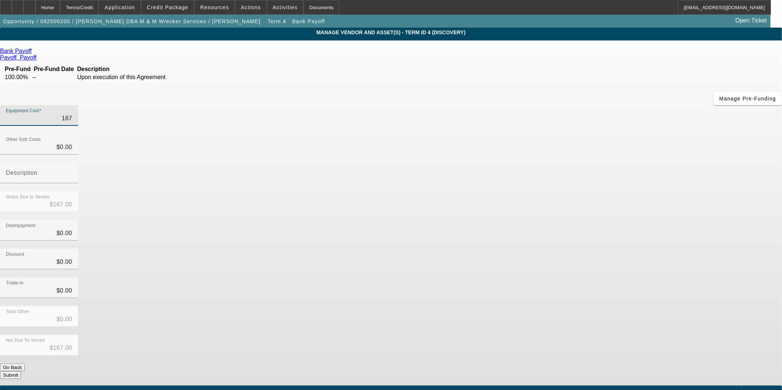
type input "1679"
type input "$1,679.00"
type input "16796"
type input "$16,796.00"
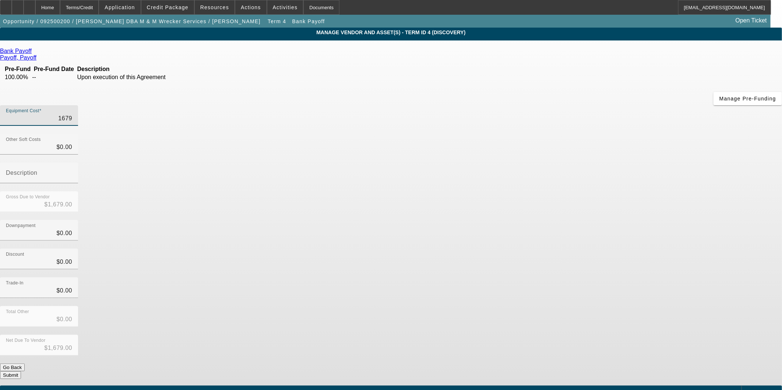
type input "$16,796.00"
type input "16796.8"
type input "$16,796.80"
type input "16796.82"
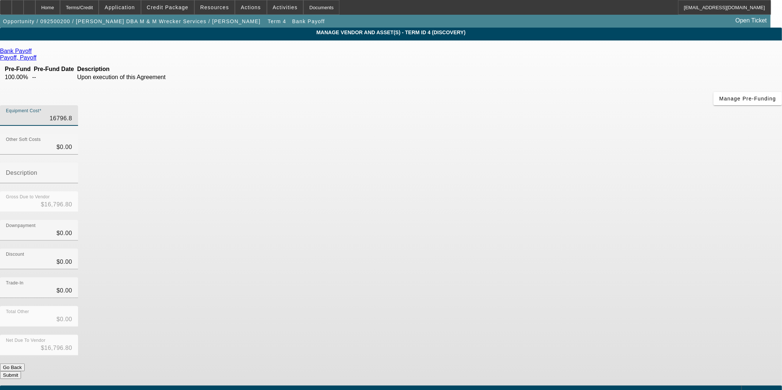
type input "$16,796.82"
click at [552, 278] on div "Trade-In $0.00" at bounding box center [391, 292] width 782 height 29
click at [583, 278] on div "Trade-In $0.00" at bounding box center [391, 292] width 782 height 29
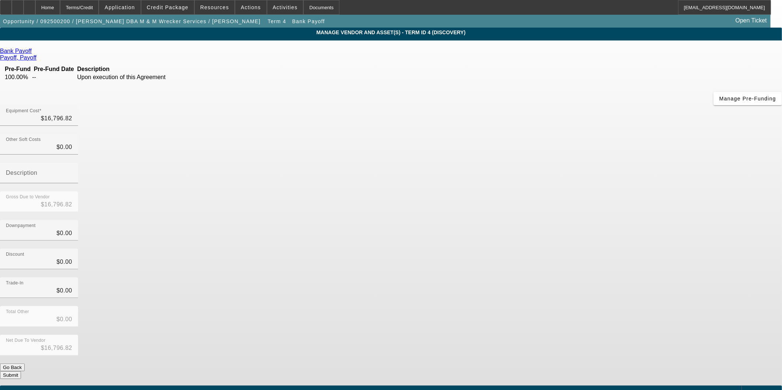
click at [21, 371] on button "Submit" at bounding box center [10, 375] width 21 height 8
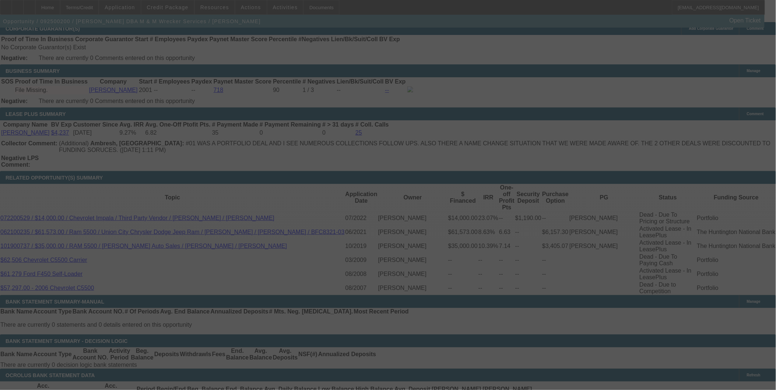
scroll to position [1142, 0]
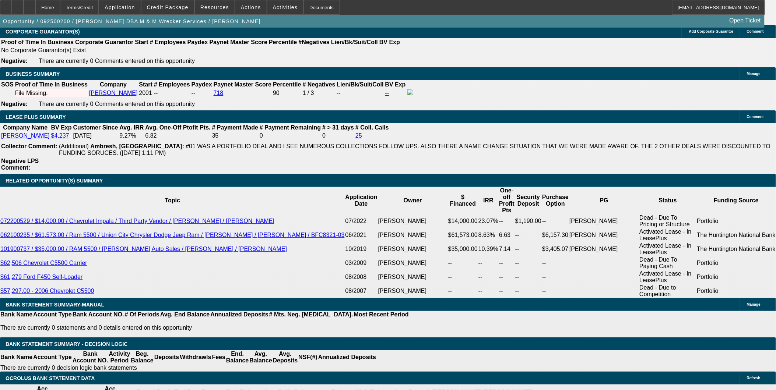
select select "0"
select select "2"
select select "0.1"
select select "4"
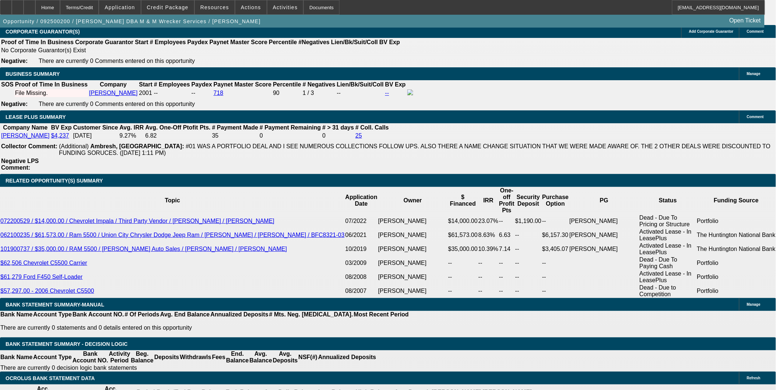
select select "0"
select select "2"
select select "0.1"
select select "4"
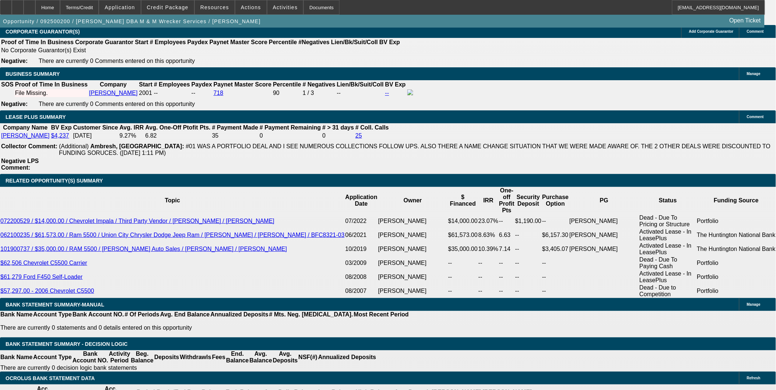
select select "0"
select select "2"
select select "0.1"
select select "4"
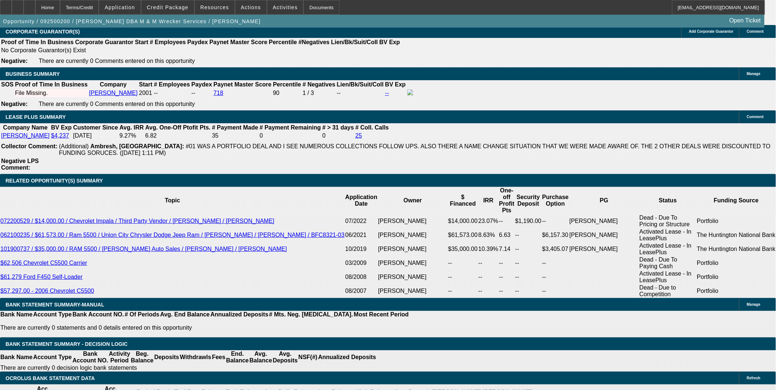
select select "0"
select select "2"
select select "0.1"
select select "4"
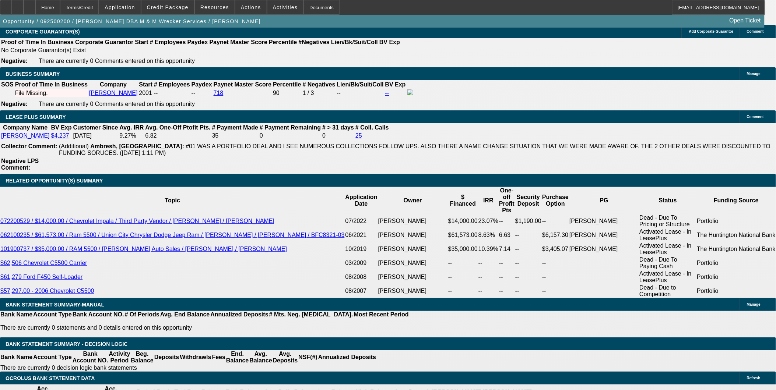
type input "UNKNOWN"
type input "24"
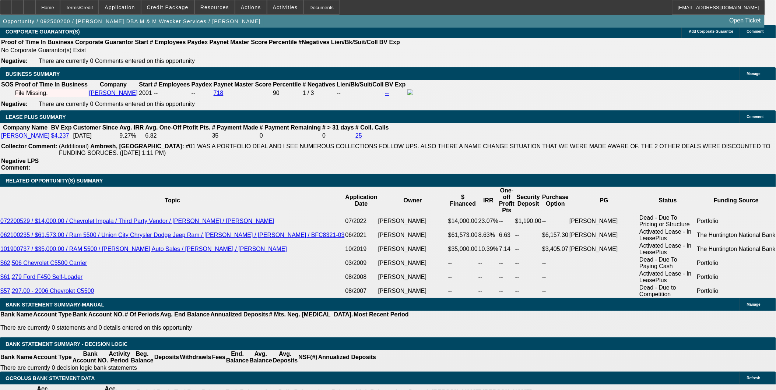
type input "$5,107.92"
type input "$2,553.96"
type input "$55,551.42"
type input "$27,775.71"
type input "24"
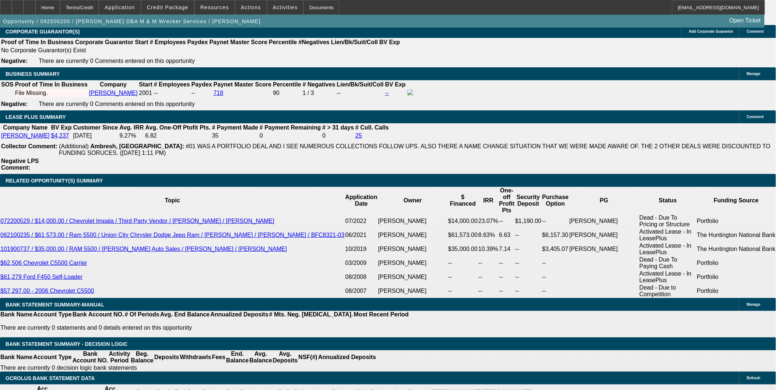
type input "27775.71"
type input "$5,107.92"
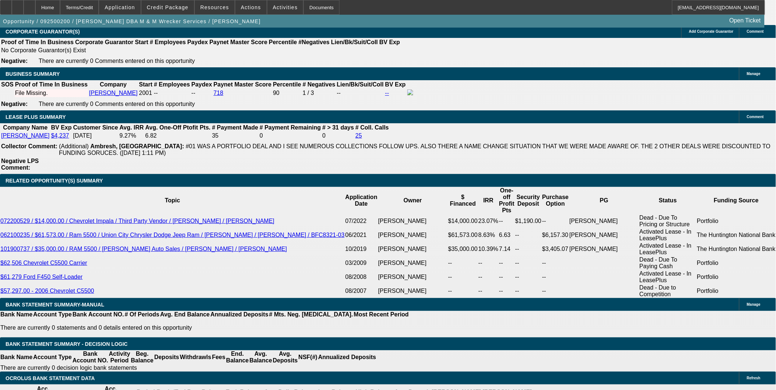
type input "$2,553.96"
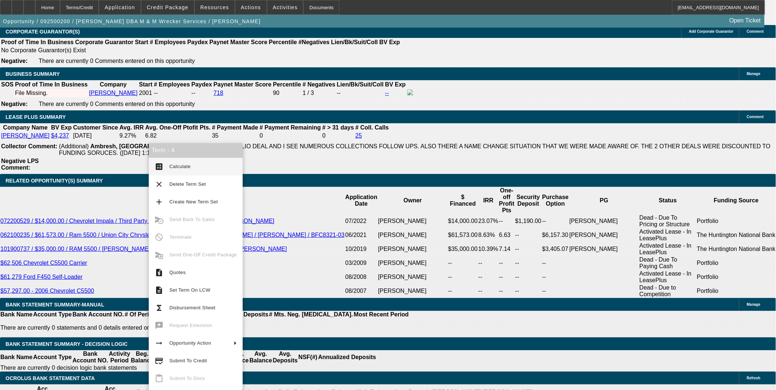
click at [169, 166] on button "calculate Calculate" at bounding box center [196, 167] width 94 height 18
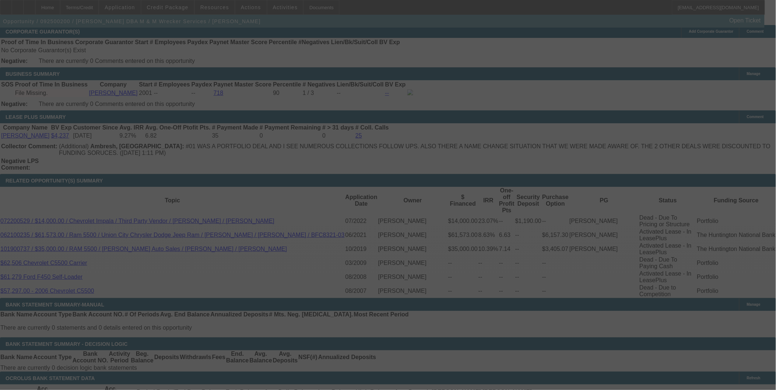
select select "0"
select select "2"
select select "0.1"
select select "4"
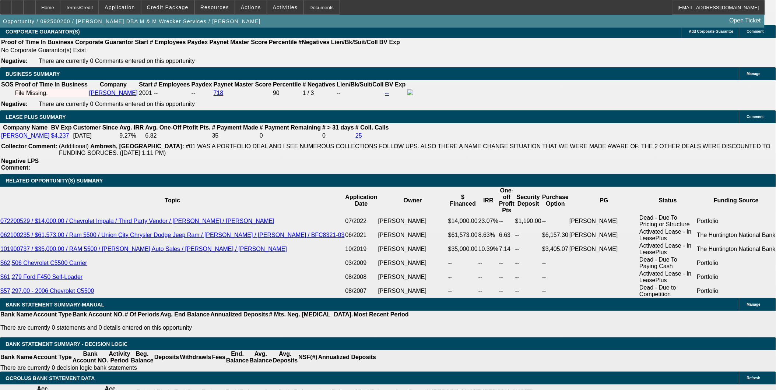
select select "0"
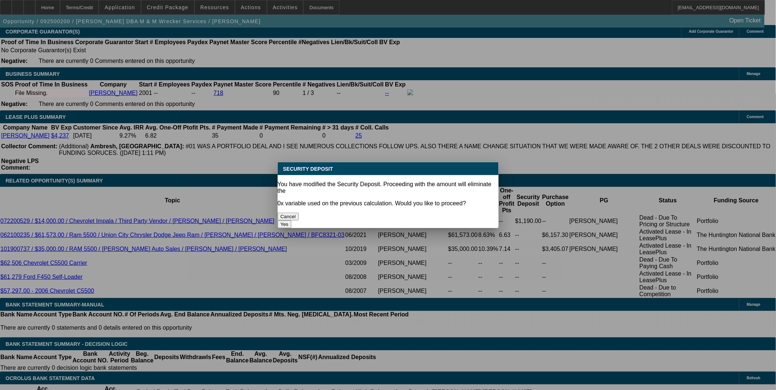
scroll to position [0, 0]
click at [292, 221] on button "Yes" at bounding box center [285, 225] width 14 height 8
type input "$0.00"
type input "UNKNOWN"
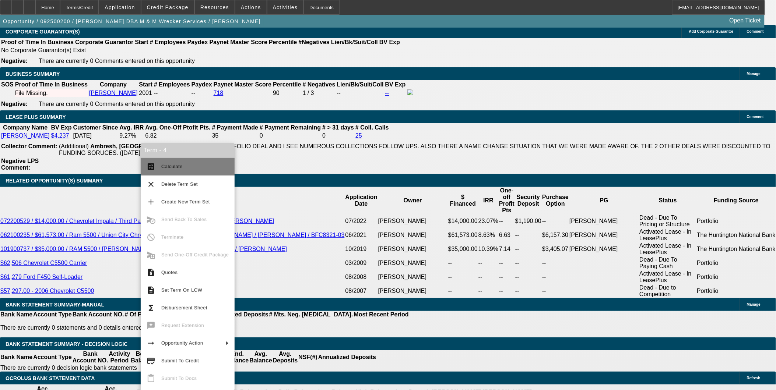
click at [166, 160] on button "calculate Calculate" at bounding box center [188, 167] width 94 height 18
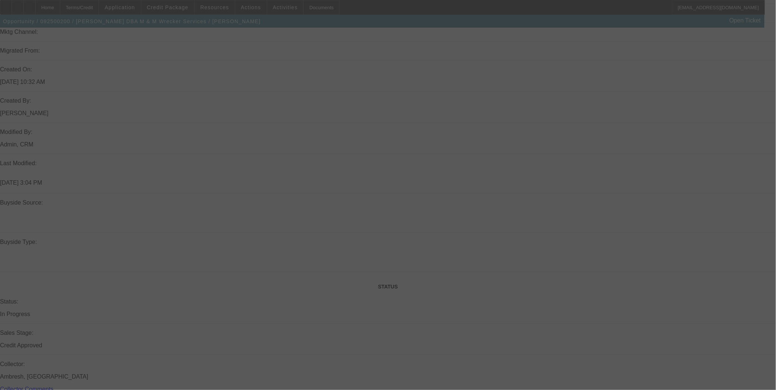
scroll to position [406, 0]
select select "0"
select select "2"
select select "0.1"
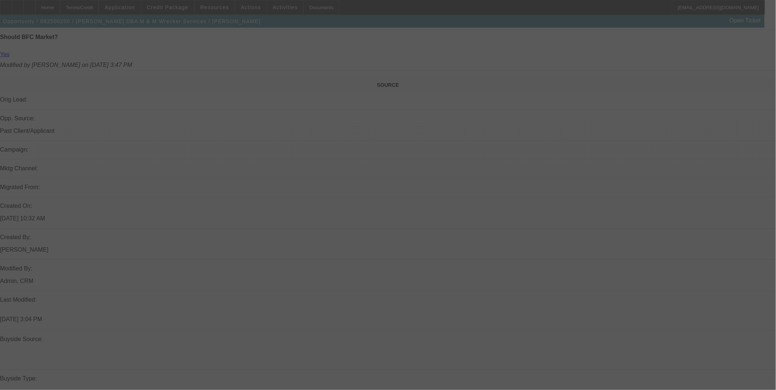
select select "4"
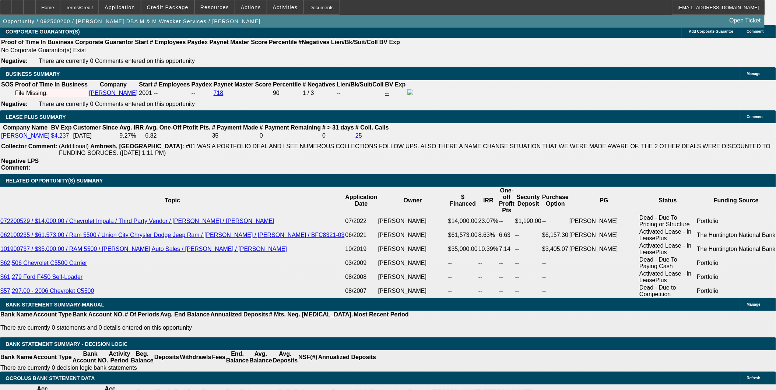
scroll to position [1224, 0]
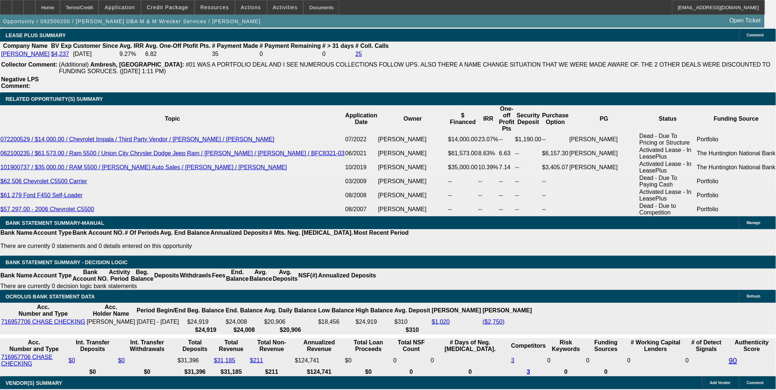
select select "1"
type input "$2,553.96"
type input "UNKNOWN"
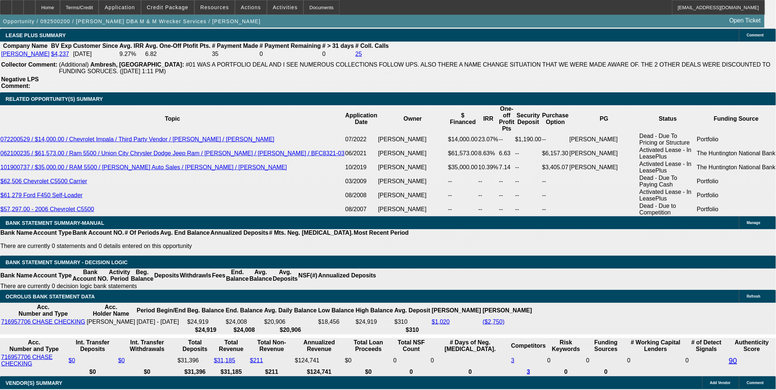
type input "30"
type input "$18,601.49"
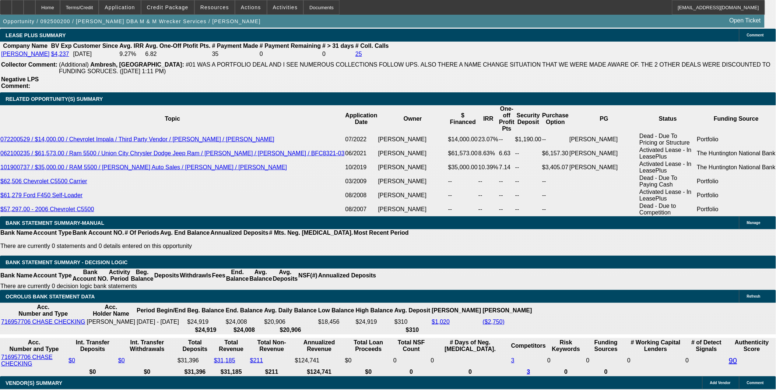
type input "$18,601.49"
type input "$2,097.52"
type input "30"
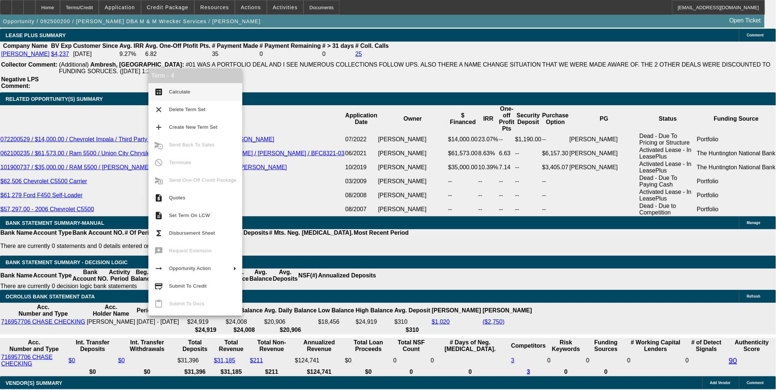
drag, startPoint x: 181, startPoint y: 90, endPoint x: 450, endPoint y: 187, distance: 286.3
click at [181, 91] on span "Calculate" at bounding box center [179, 92] width 21 height 6
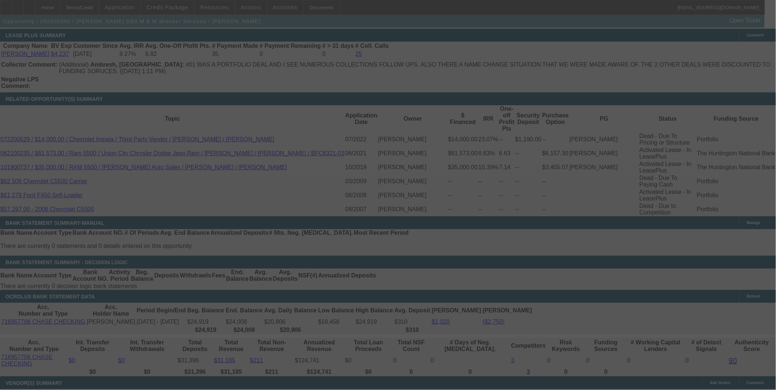
select select "0"
select select "2"
select select "0.1"
select select "4"
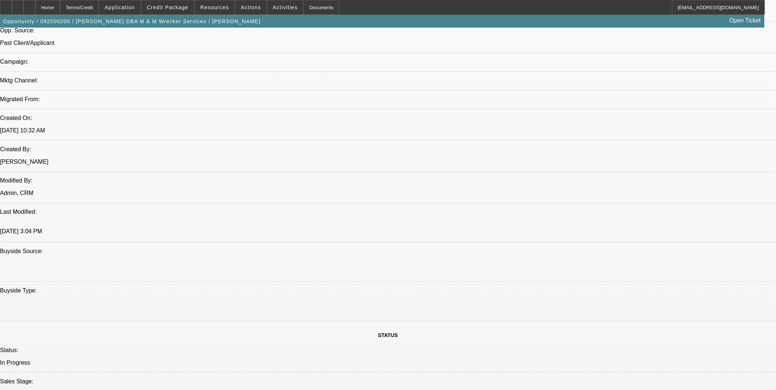
scroll to position [443, 0]
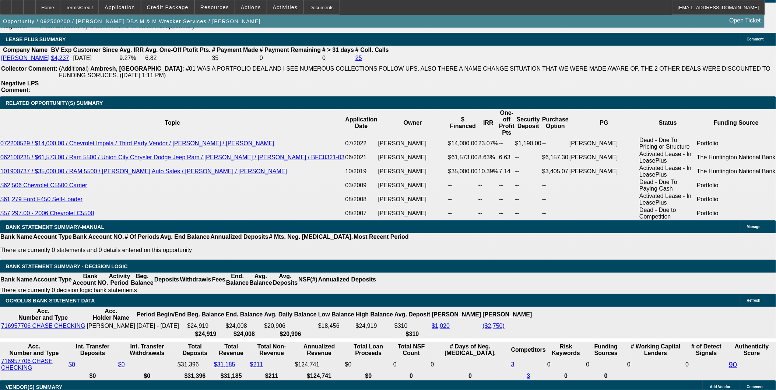
scroll to position [1179, 0]
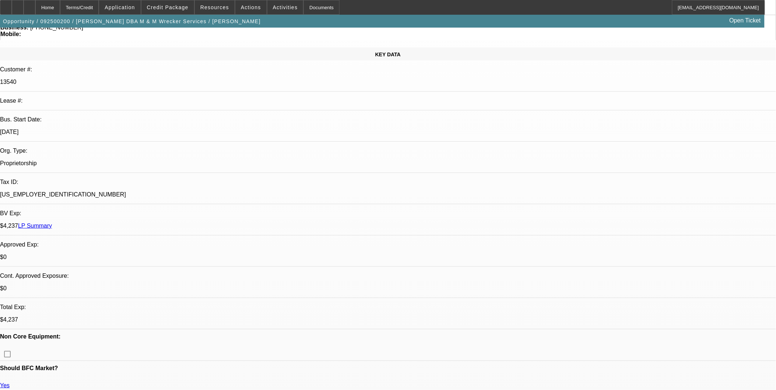
scroll to position [0, 0]
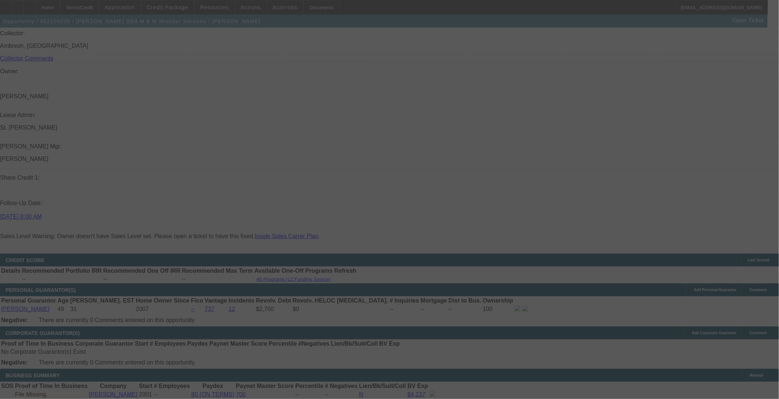
scroll to position [1198, 0]
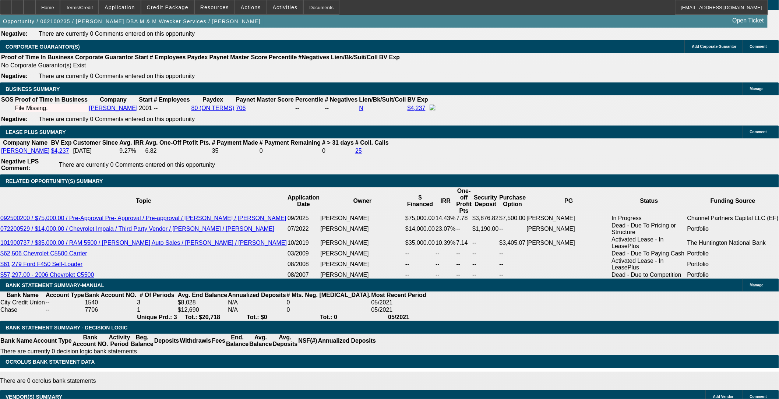
select select "0"
select select "0.1"
select select "0"
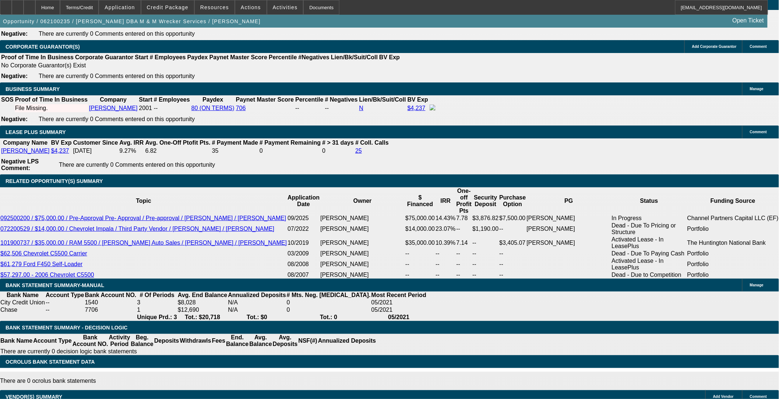
select select "0"
select select "0.1"
select select "0"
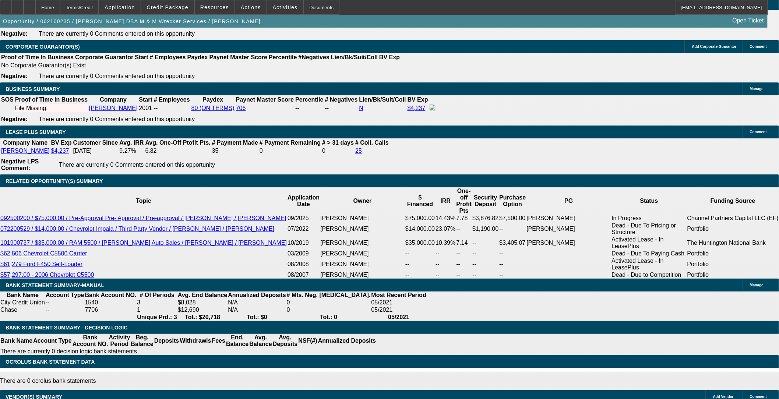
select select "0"
select select "0.1"
select select "1"
select select "2"
select select "4"
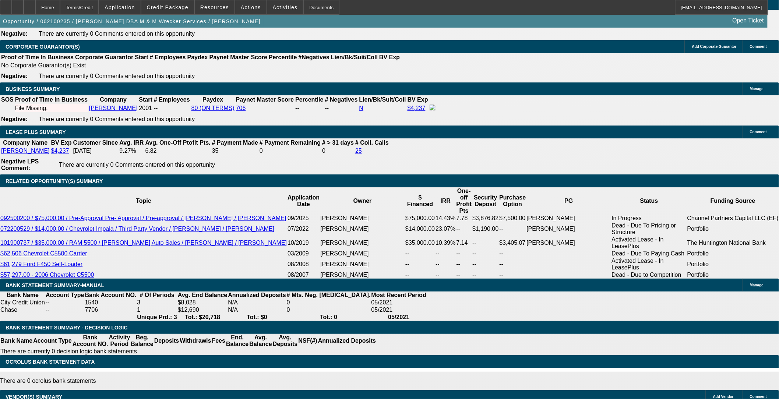
select select "1"
select select "6"
select select "1"
select select "2"
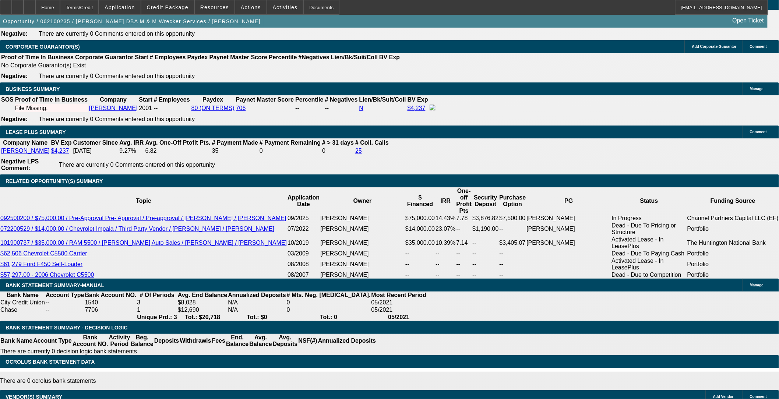
select select "4"
select select "1"
select select "2"
select select "4"
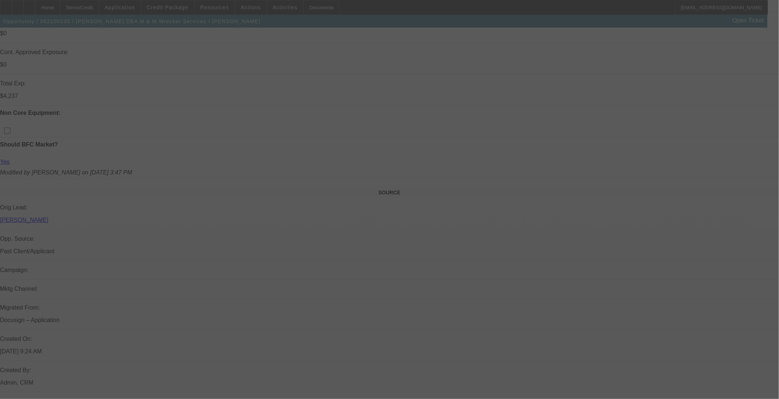
scroll to position [573, 0]
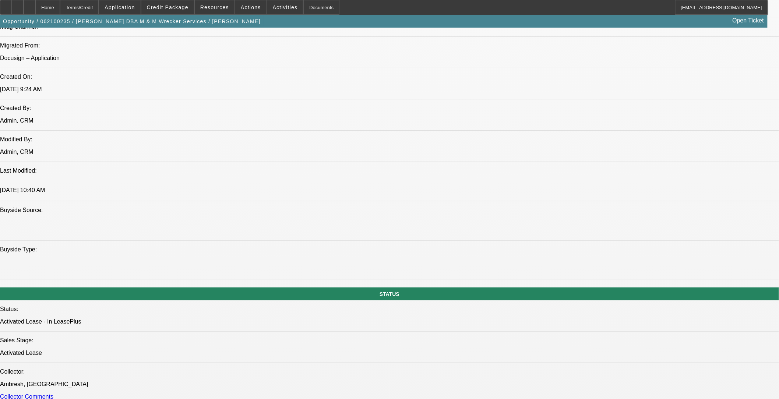
select select "0"
select select "0.1"
select select "0"
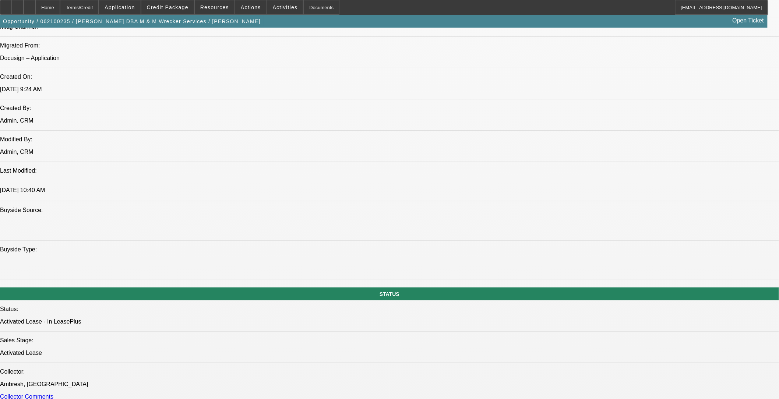
select select "0"
select select "0.1"
select select "0"
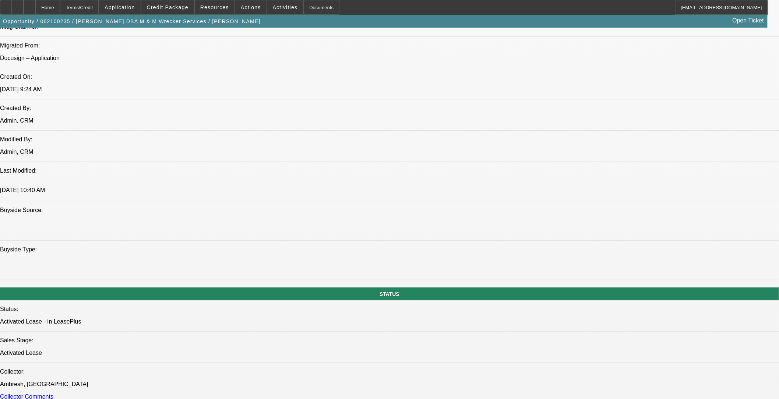
select select "0"
select select "0.1"
select select "1"
select select "2"
select select "4"
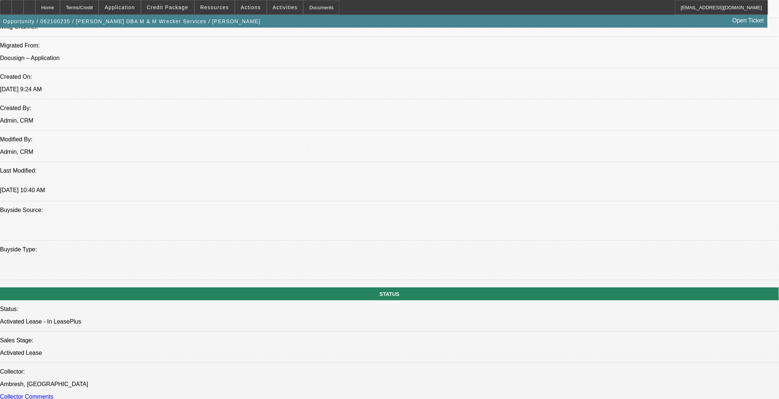
select select "1"
select select "6"
select select "1"
select select "2"
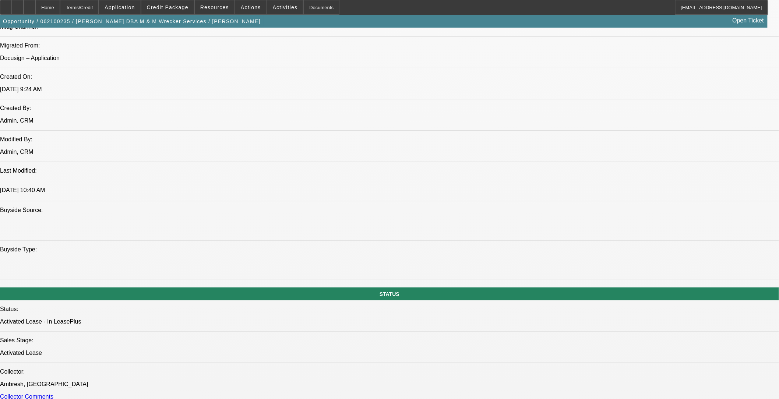
select select "4"
select select "1"
select select "2"
select select "4"
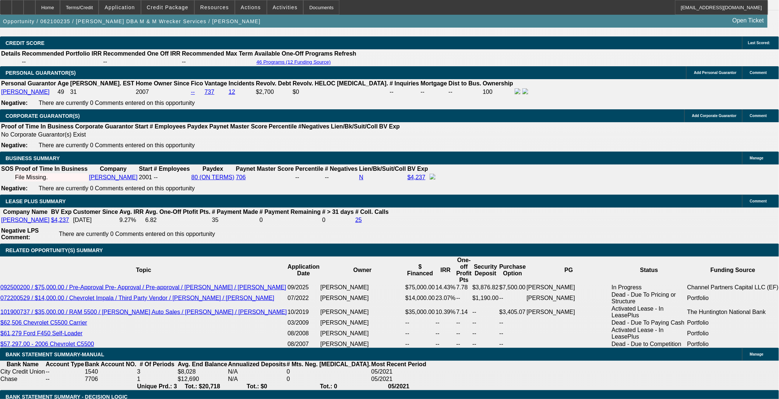
scroll to position [1128, 0]
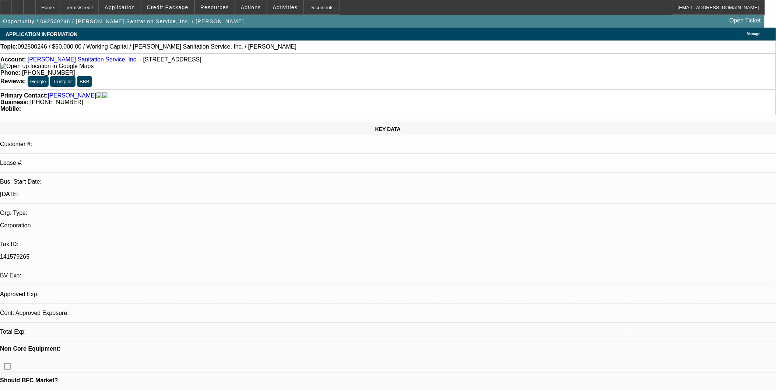
select select "0"
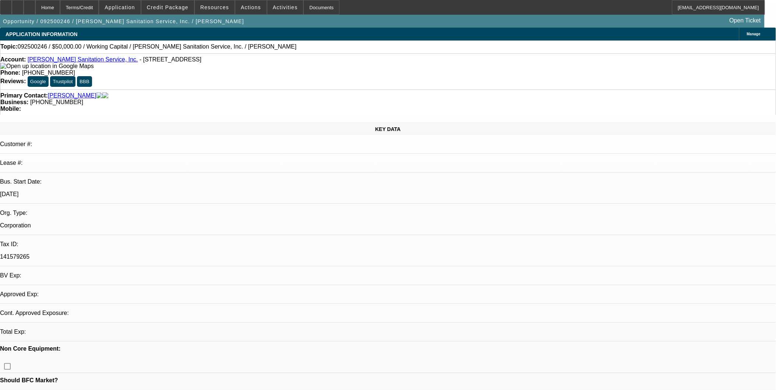
select select "0"
select select "1"
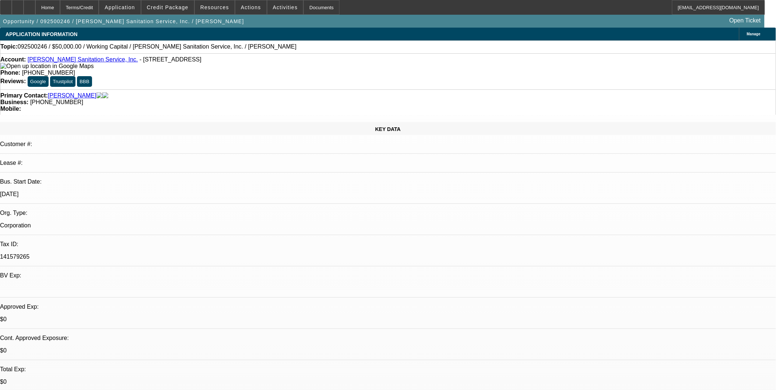
select select "2"
select select "6"
select select "1"
select select "2"
select select "6"
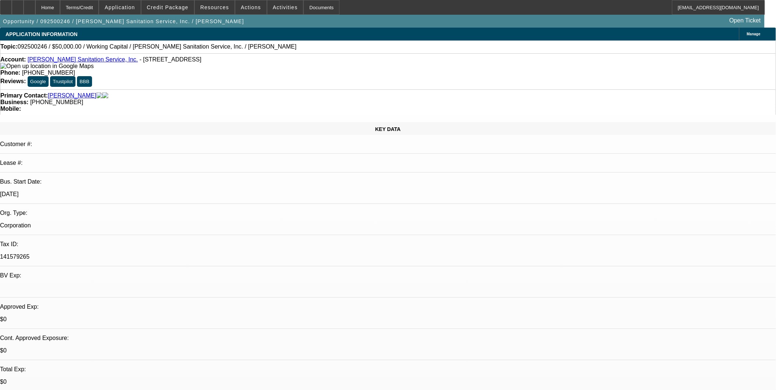
select select "1"
select select "2"
select select "6"
select select "0"
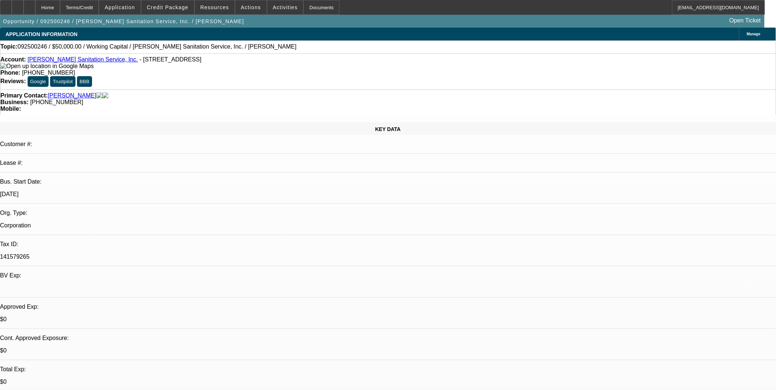
select select "0"
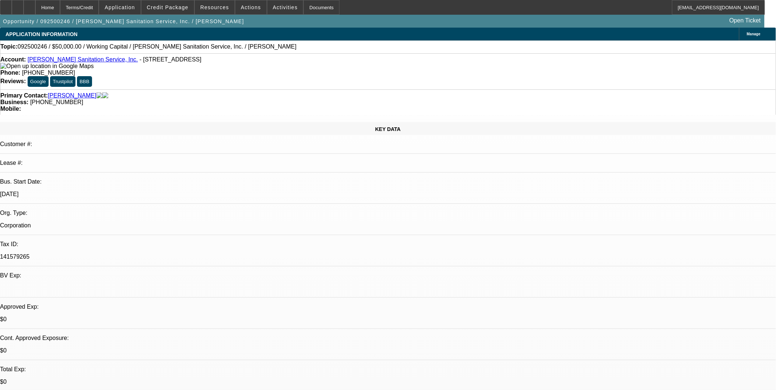
select select "0"
select select "1"
select select "2"
select select "6"
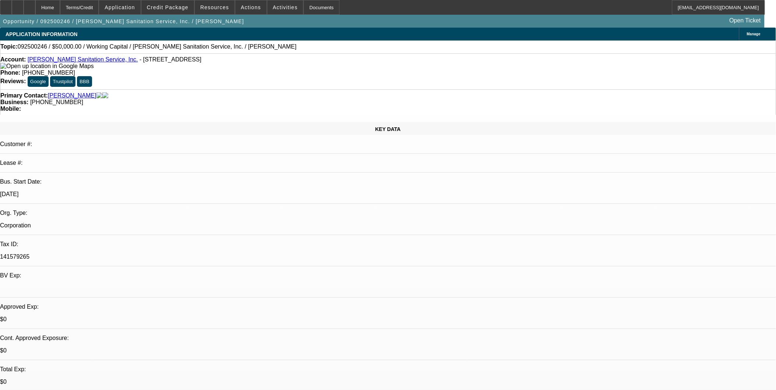
select select "1"
select select "2"
select select "6"
select select "1"
select select "2"
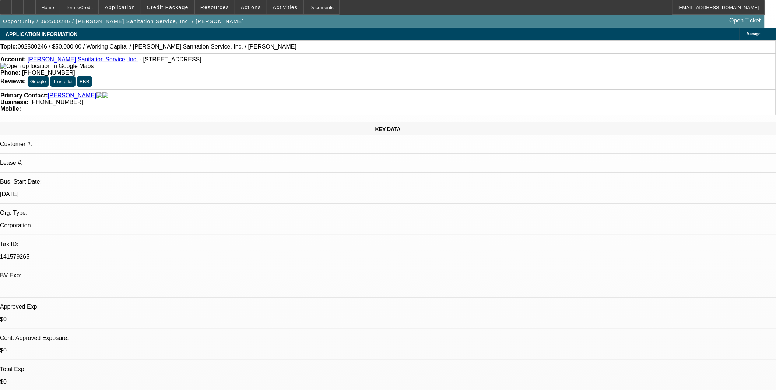
select select "6"
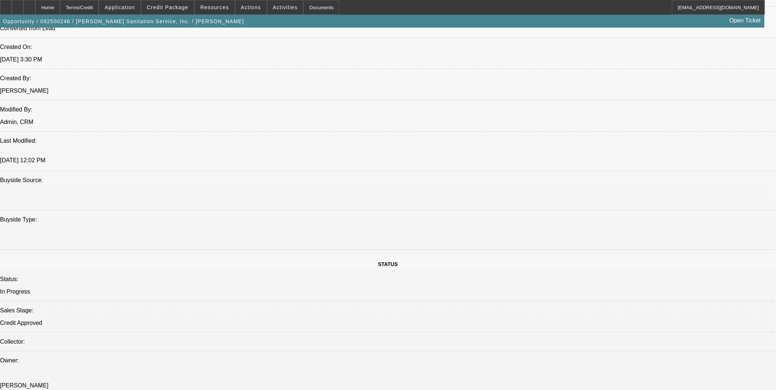
scroll to position [613, 0]
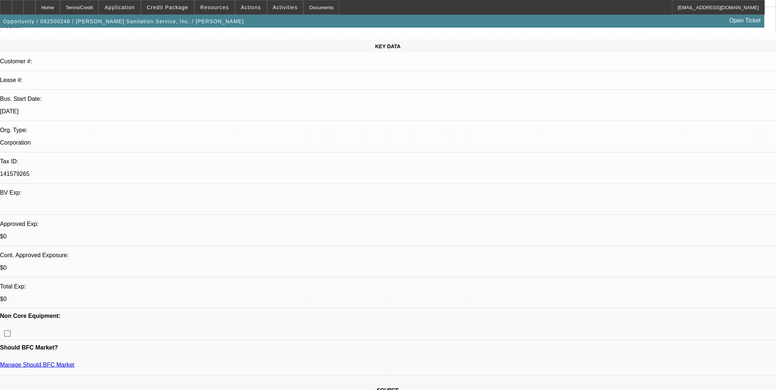
scroll to position [82, 0]
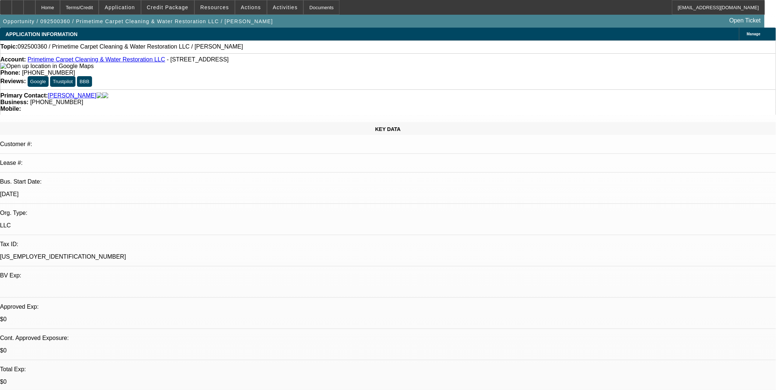
select select "0"
select select "2"
select select "0.1"
select select "4"
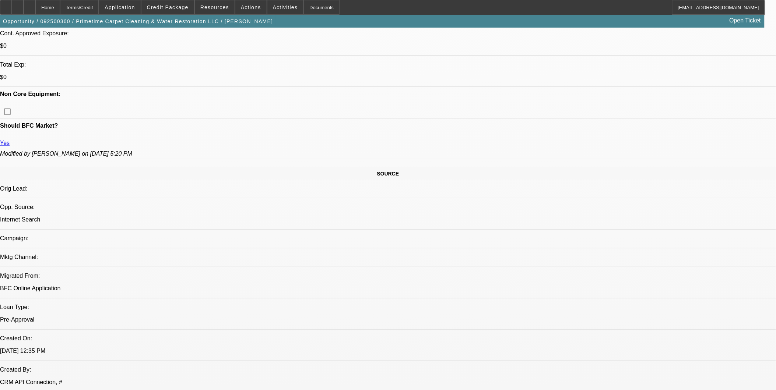
scroll to position [286, 0]
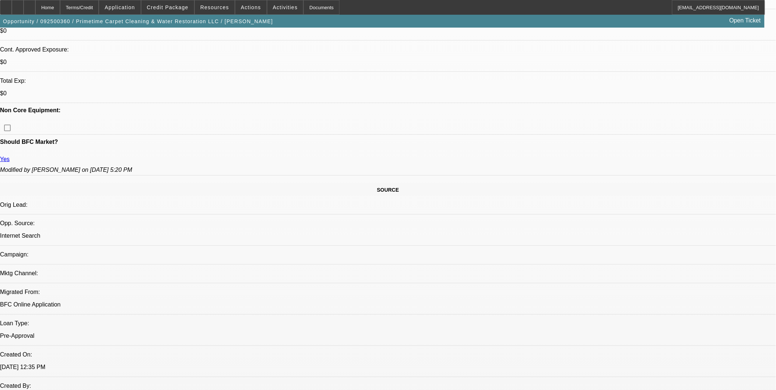
scroll to position [409, 0]
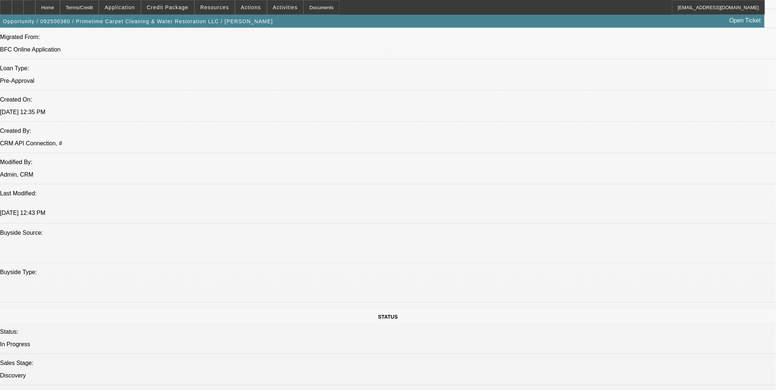
scroll to position [572, 0]
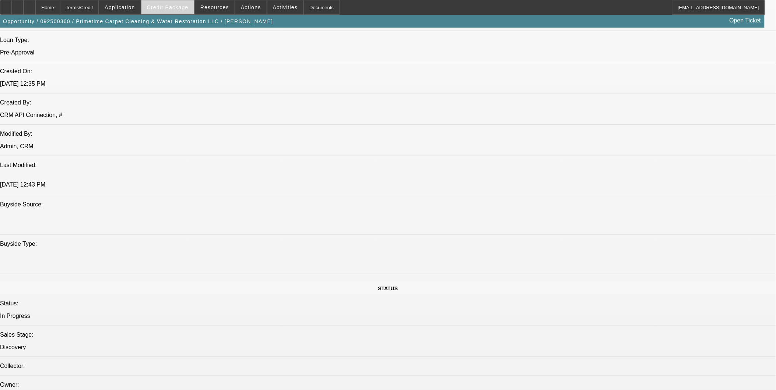
click at [171, 8] on span "Credit Package" at bounding box center [168, 7] width 42 height 6
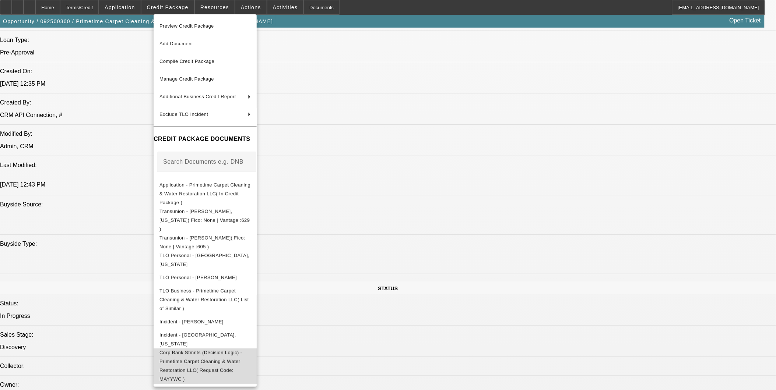
click at [230, 348] on span "Corp Bank Stmnts (Decision Logic) - Primetime Carpet Cleaning & Water Restorati…" at bounding box center [204, 365] width 91 height 35
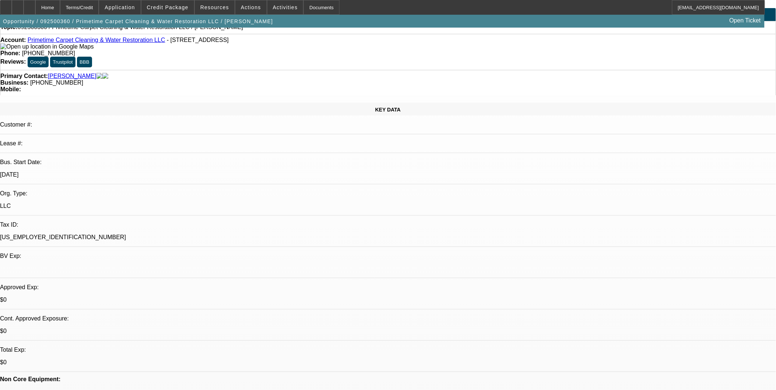
scroll to position [0, 0]
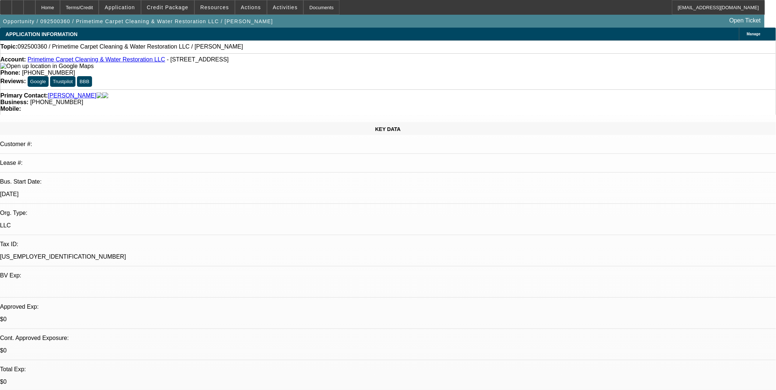
drag, startPoint x: 256, startPoint y: 167, endPoint x: 243, endPoint y: 125, distance: 44.1
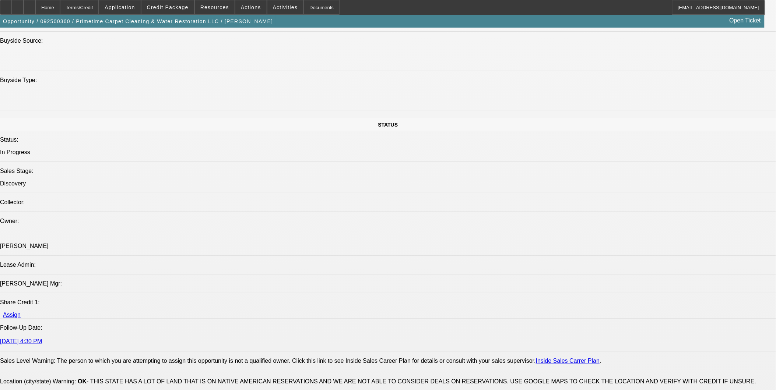
scroll to position [859, 0]
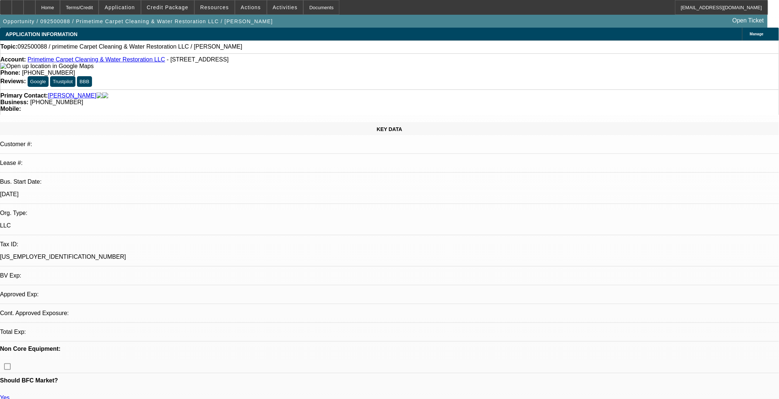
select select "0"
select select "2"
select select "0.1"
select select "4"
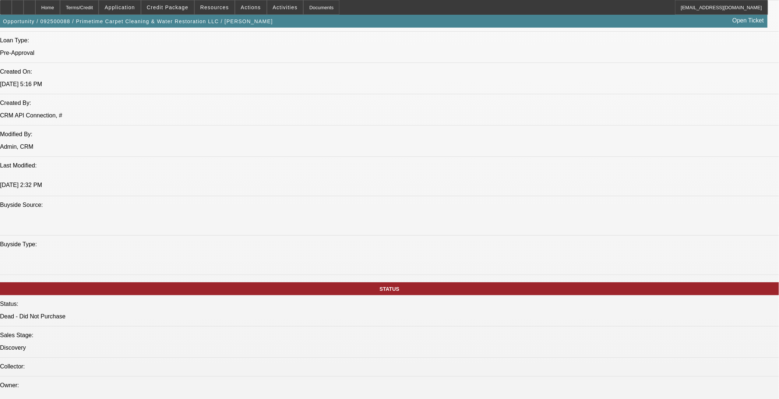
scroll to position [532, 0]
